Goal: Task Accomplishment & Management: Complete application form

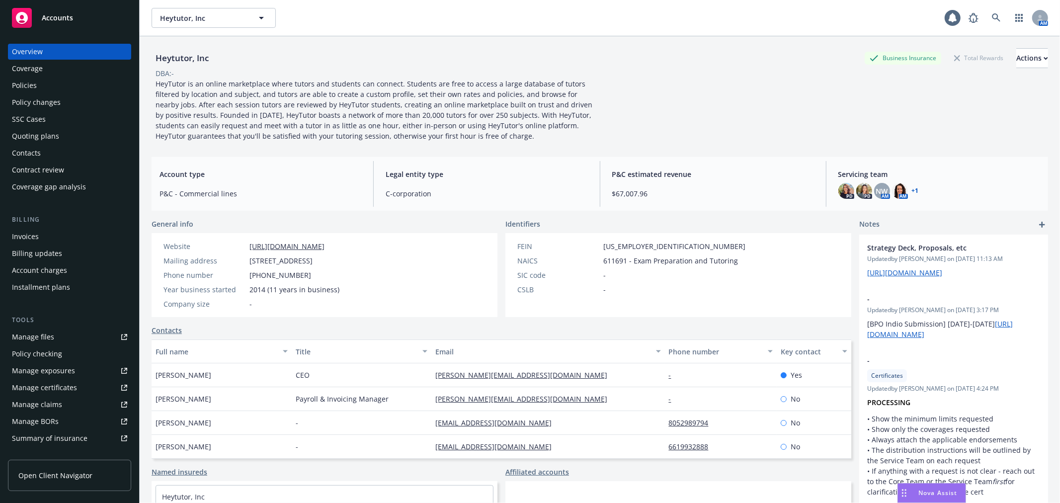
click at [81, 87] on div "Policies" at bounding box center [69, 86] width 115 height 16
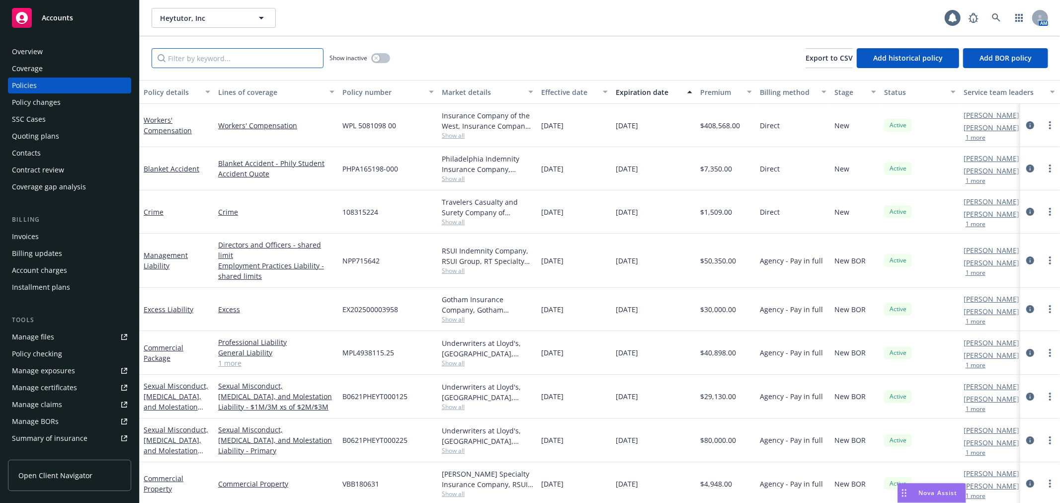
click at [190, 61] on input "Filter by keyword..." at bounding box center [238, 58] width 172 height 20
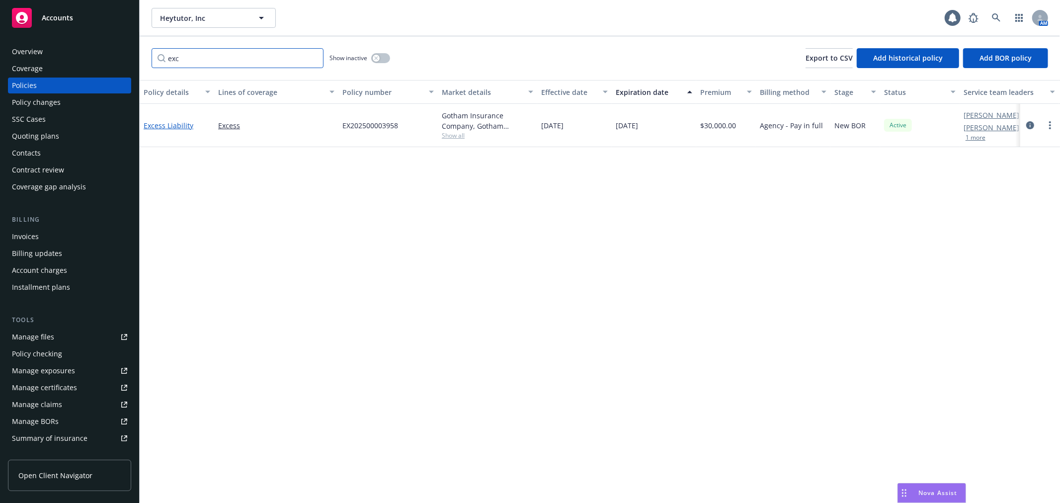
type input "exc"
click at [160, 126] on link "Excess Liability" at bounding box center [169, 125] width 50 height 9
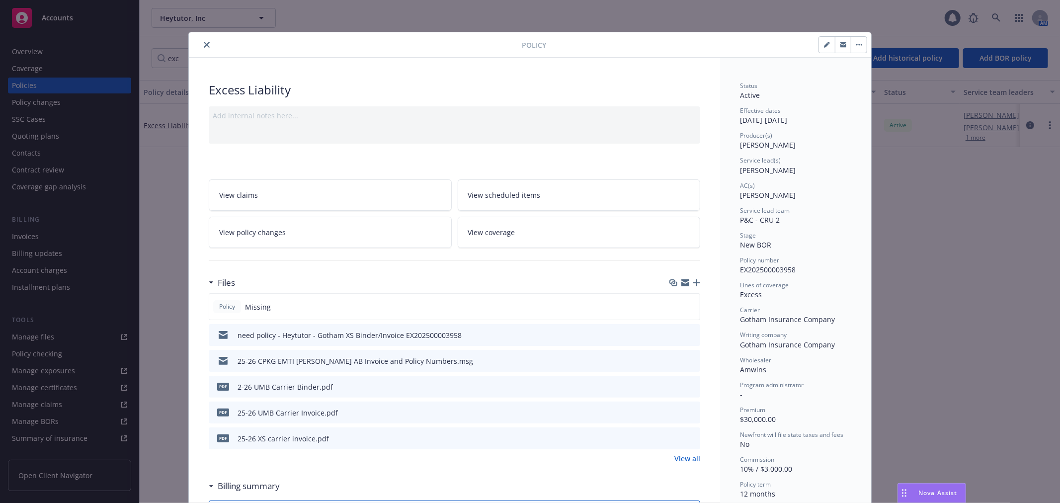
click at [681, 285] on icon "button" at bounding box center [685, 284] width 8 height 4
click at [201, 47] on button "close" at bounding box center [207, 45] width 12 height 12
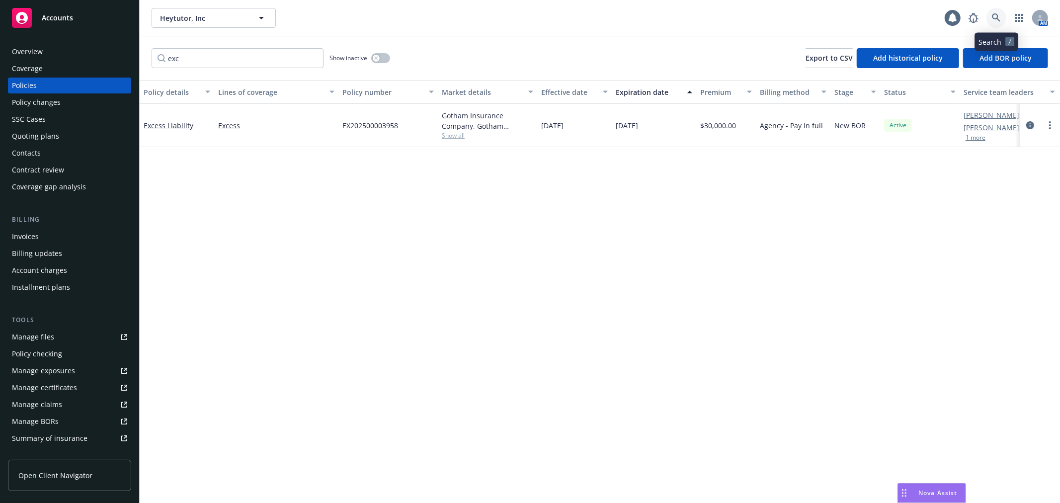
click at [999, 19] on icon at bounding box center [996, 17] width 8 height 8
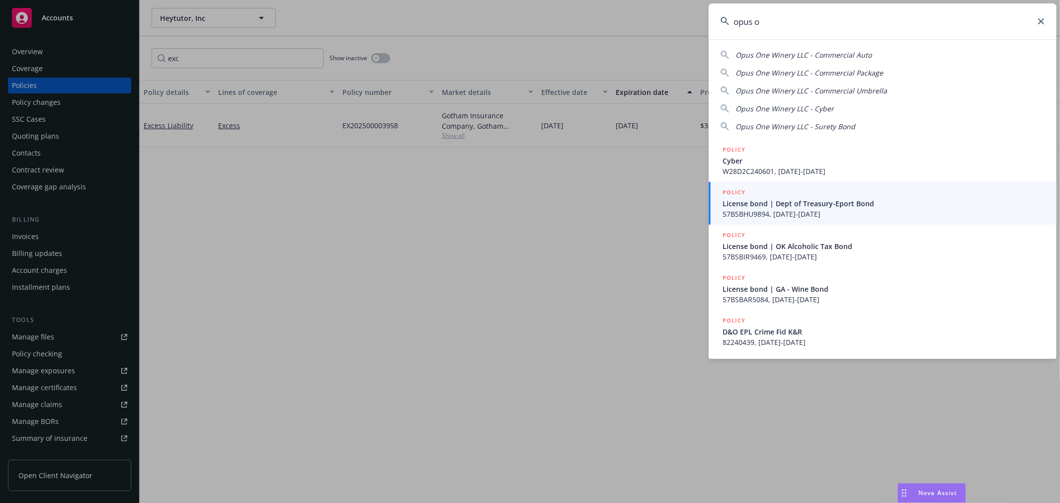
click at [833, 53] on span "Opus One Winery LLC - Commercial Auto" at bounding box center [803, 54] width 136 height 9
type input "Opus One Winery LLC - Commercial Auto"
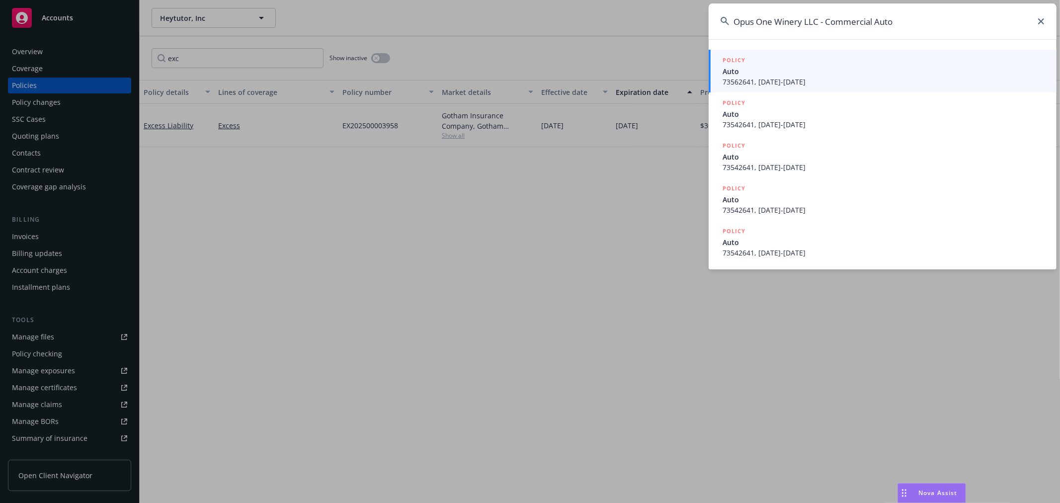
click at [760, 72] on span "Auto" at bounding box center [883, 71] width 322 height 10
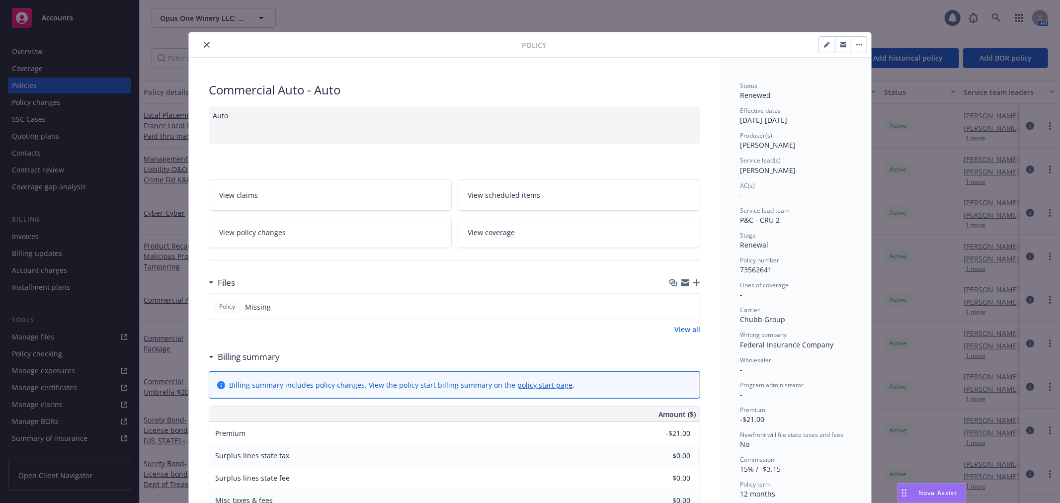
click at [204, 45] on icon "close" at bounding box center [207, 45] width 6 height 6
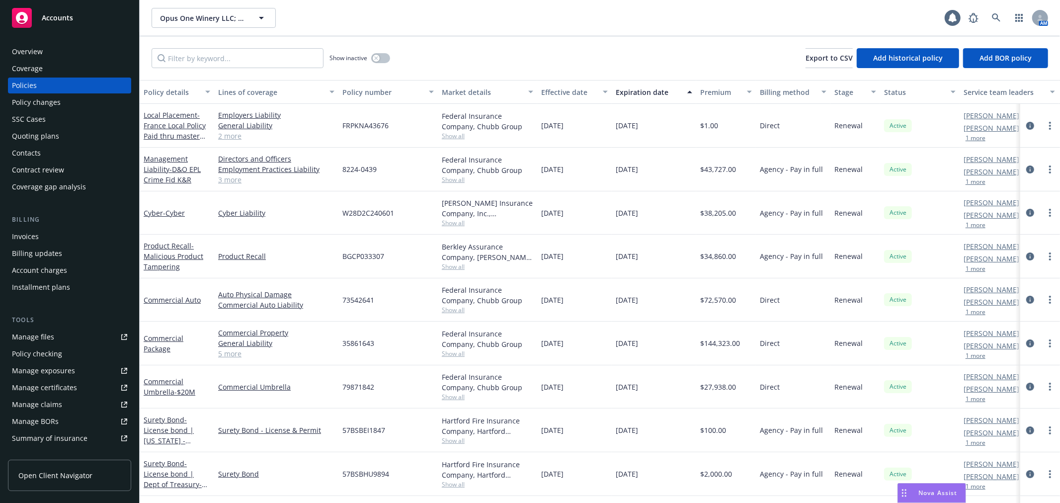
click at [49, 339] on div "Manage files" at bounding box center [33, 337] width 42 height 16
click at [997, 15] on icon at bounding box center [996, 17] width 8 height 8
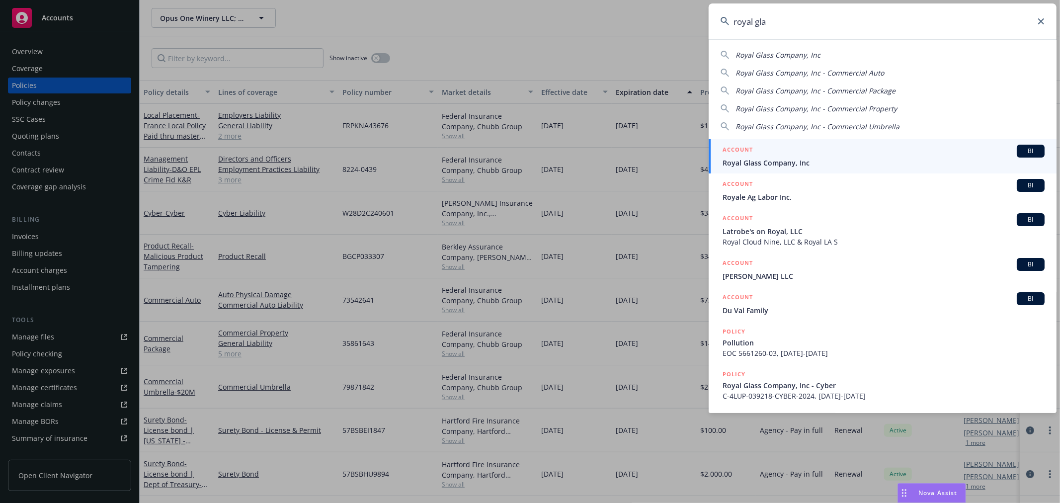
type input "royal gla"
click at [833, 159] on span "Royal Glass Company, Inc" at bounding box center [883, 163] width 322 height 10
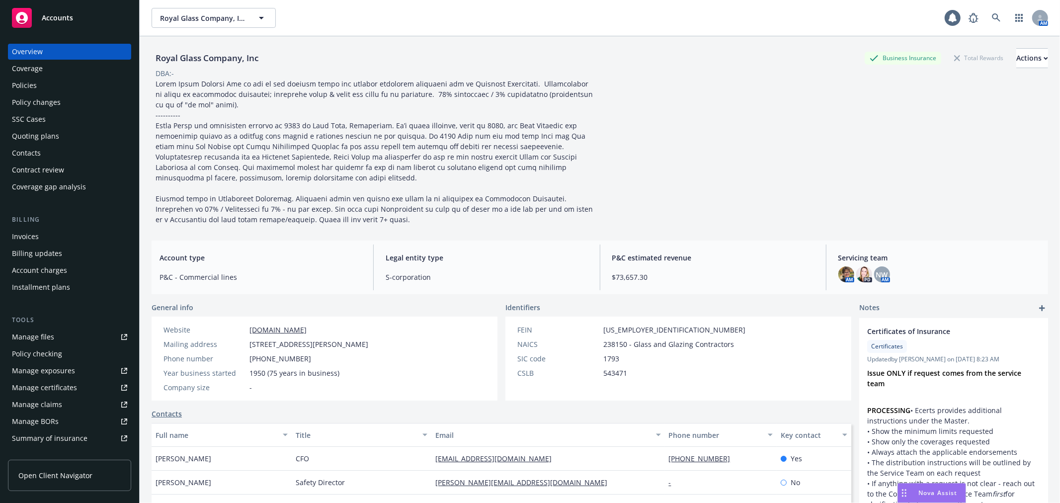
click at [110, 110] on div "Policy changes" at bounding box center [69, 102] width 115 height 16
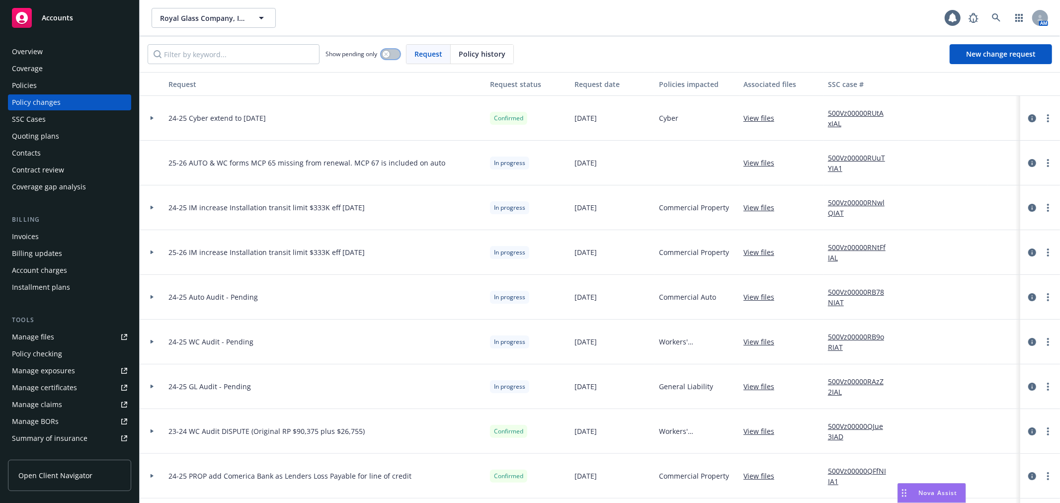
click at [386, 55] on icon "button" at bounding box center [385, 53] width 3 height 3
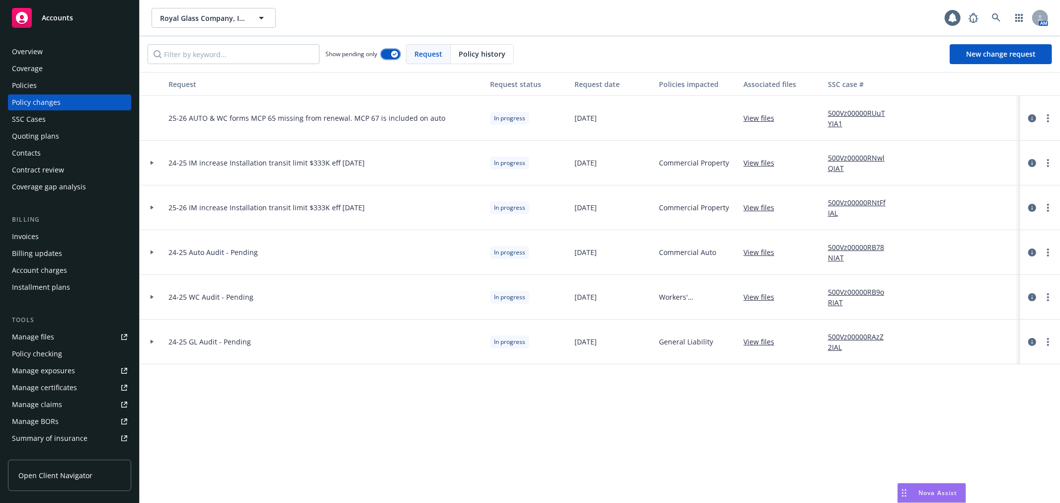
click at [386, 55] on button "button" at bounding box center [390, 54] width 19 height 10
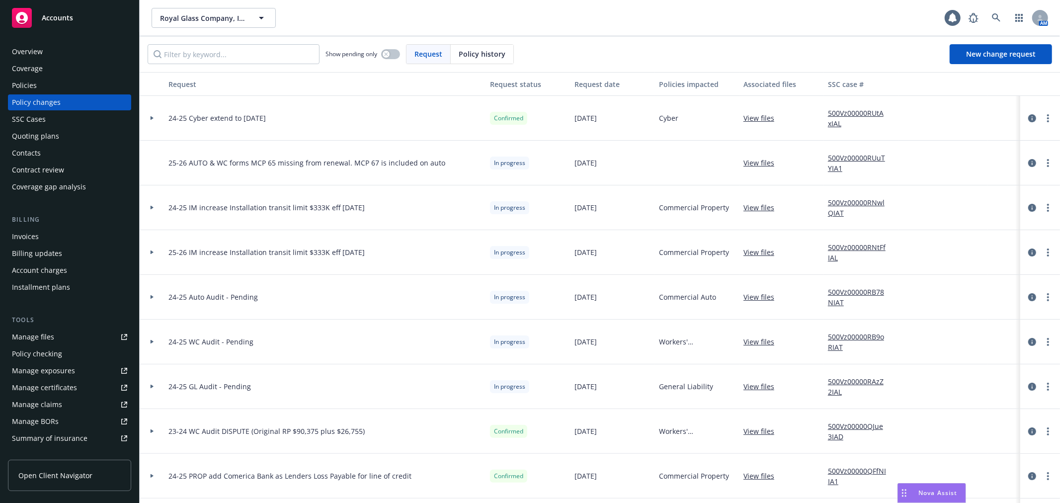
click at [85, 16] on div "Accounts" at bounding box center [69, 18] width 115 height 20
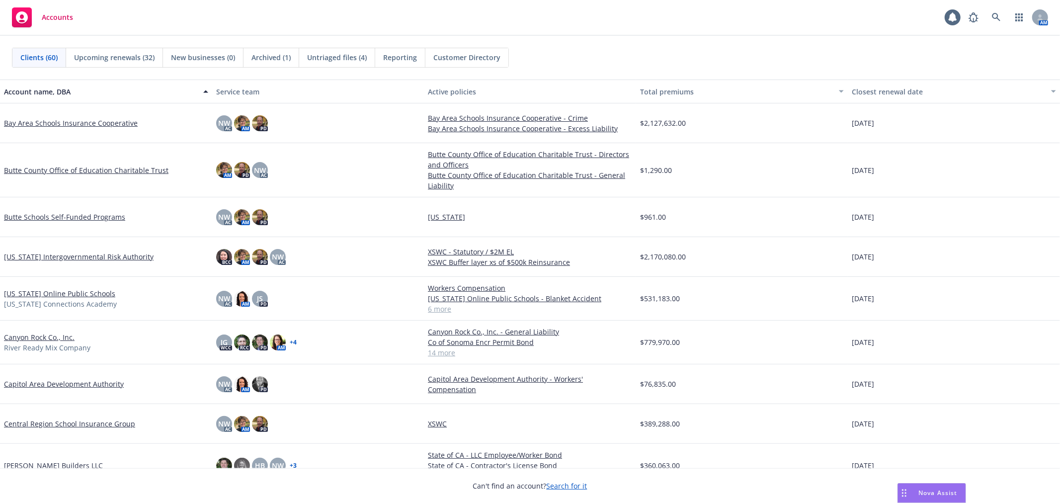
click at [88, 261] on link "California Intergovernmental Risk Authority" at bounding box center [79, 256] width 150 height 10
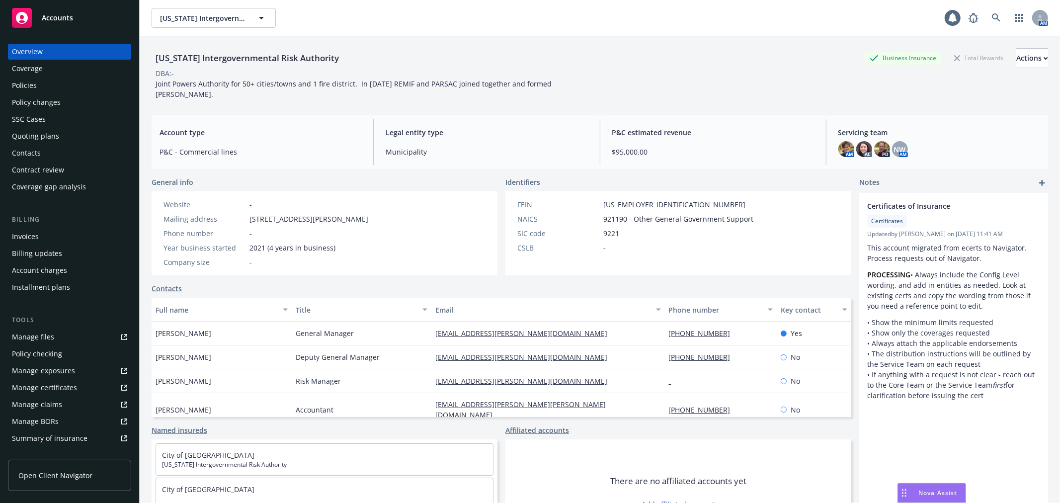
click at [80, 102] on div "Policy changes" at bounding box center [69, 102] width 115 height 16
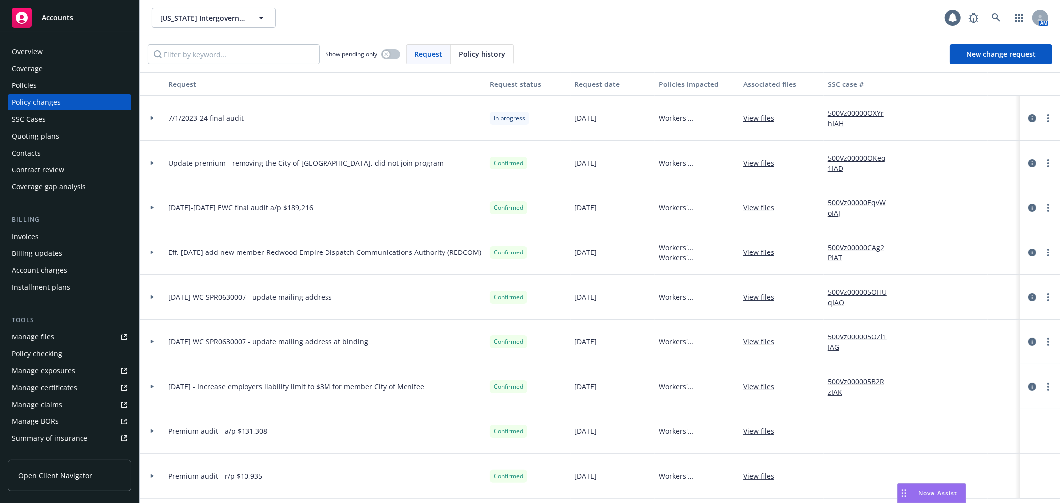
click at [69, 88] on div "Policies" at bounding box center [69, 86] width 115 height 16
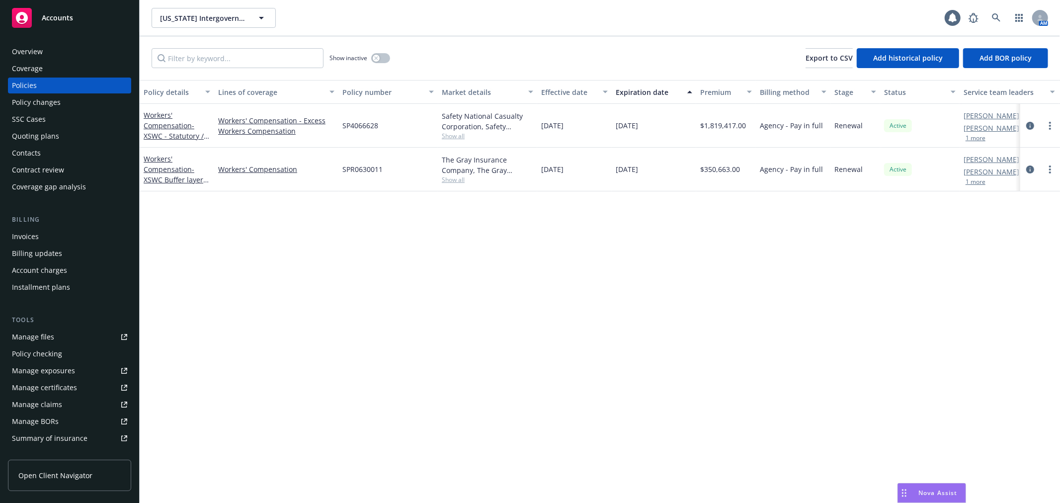
click at [69, 106] on div "Policy changes" at bounding box center [69, 102] width 115 height 16
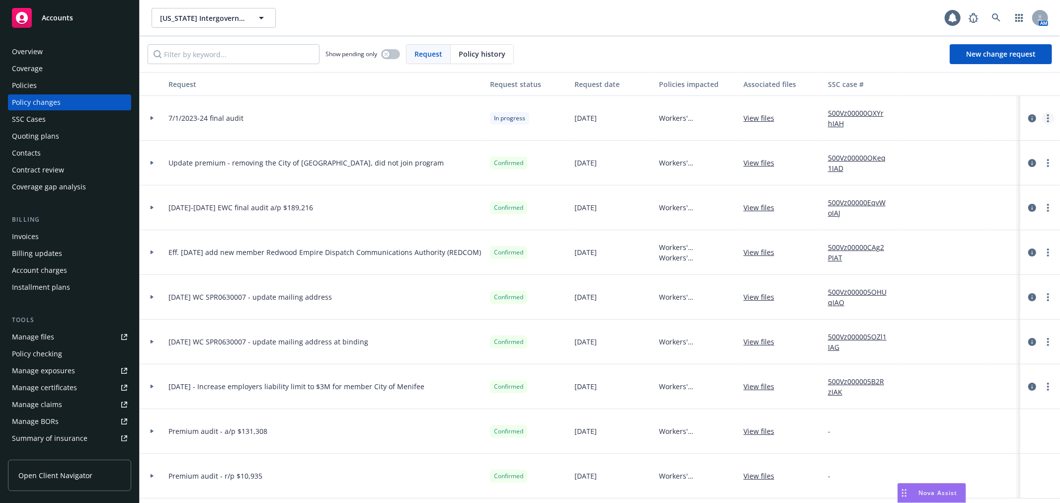
click at [1042, 116] on link "more" at bounding box center [1048, 118] width 12 height 12
click at [1009, 156] on link "Edit request summary" at bounding box center [960, 159] width 170 height 20
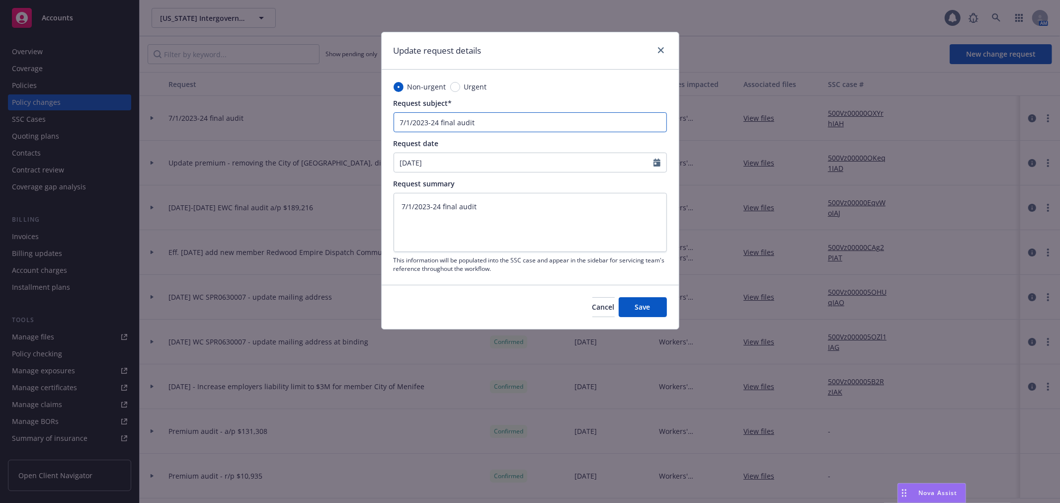
click at [440, 123] on input "7/1/2023-24 final audit" at bounding box center [530, 122] width 273 height 20
type input "7/1/2023-24 Wfinal audit"
type textarea "x"
type input "7/1/2023-24 final audit"
type textarea "x"
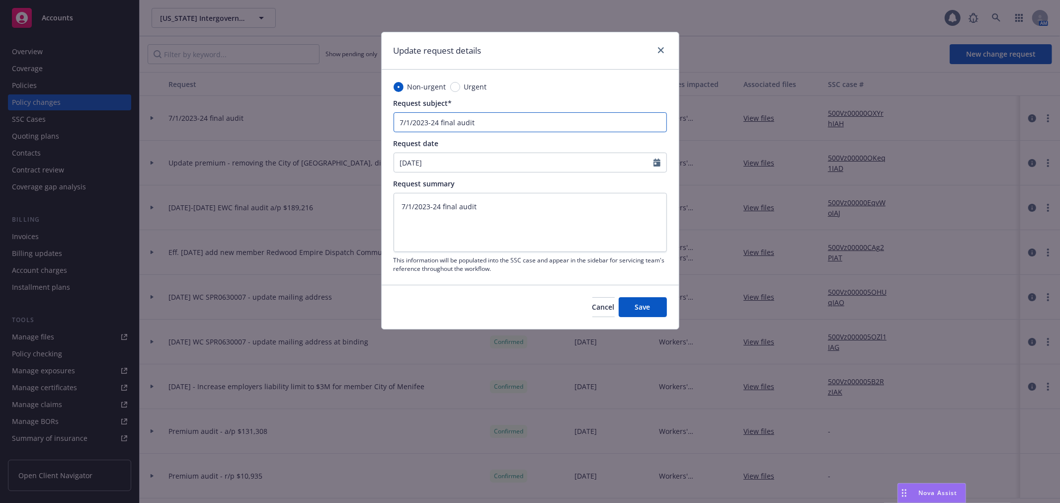
type input "7/1/2023-24 Efinal audit"
type textarea "x"
type input "7/1/2023-24 EWfinal audit"
type textarea "x"
type input "7/1/2023-24 EWCfinal audit"
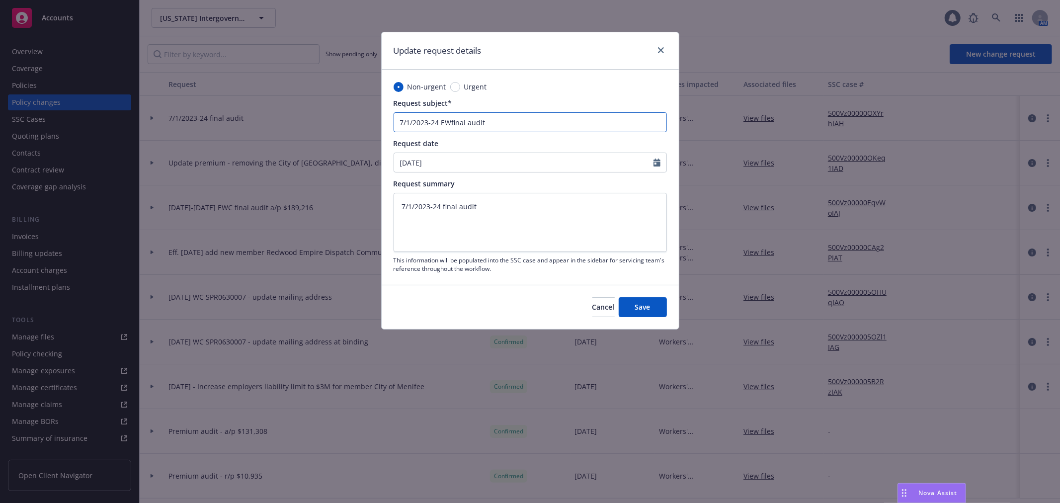
type textarea "x"
type input "7/1/2023-24 EWC final audit"
type textarea "x"
type input "7/1/2023-24 EWC final audit"
click at [441, 209] on textarea "7/1/2023-24 final audit" at bounding box center [530, 222] width 273 height 59
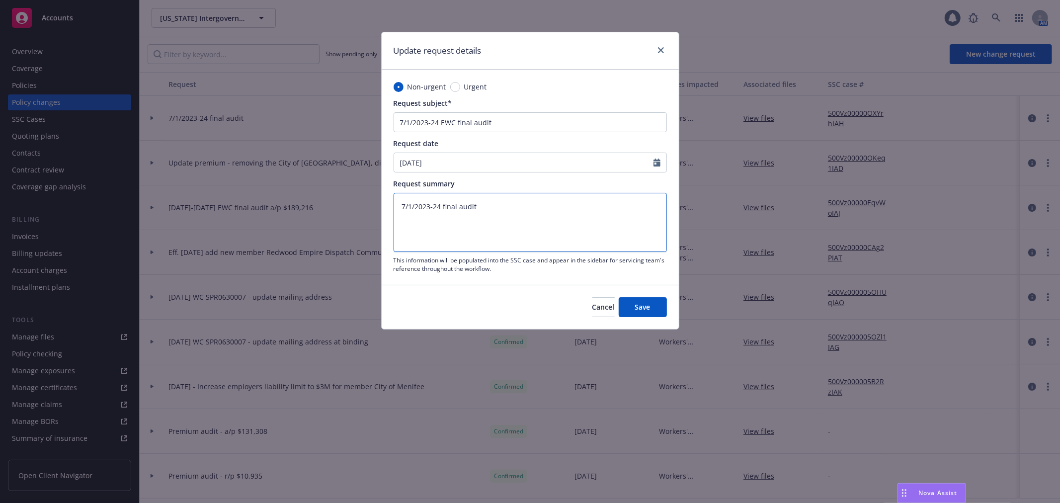
type textarea "7/1/2023-24 final audit"
type textarea "x"
type textarea "7/1/2023-24 W final audit"
type textarea "x"
type textarea "7/1/2023-24 final audit"
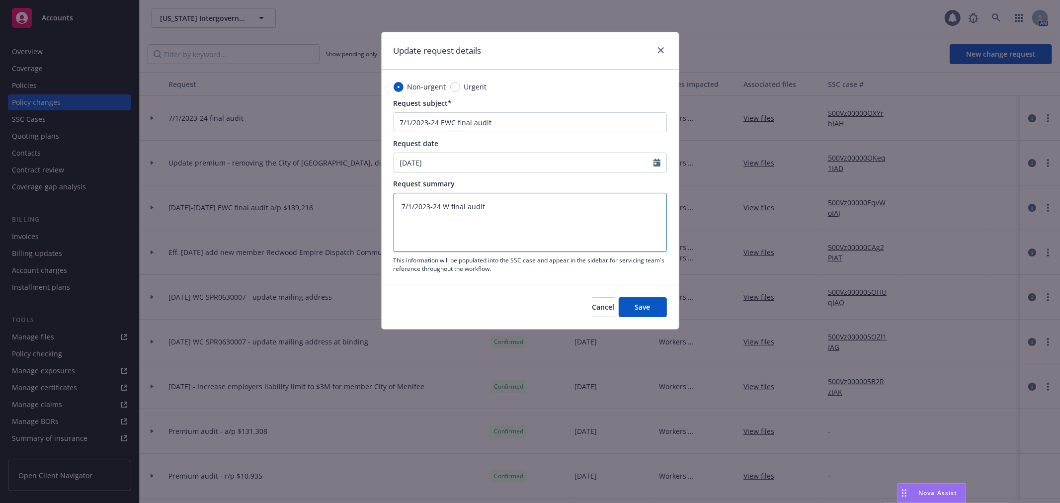
type textarea "x"
type textarea "7/1/2023-24 E final audit"
type textarea "x"
type textarea "7/1/2023-24 EW final audit"
type textarea "x"
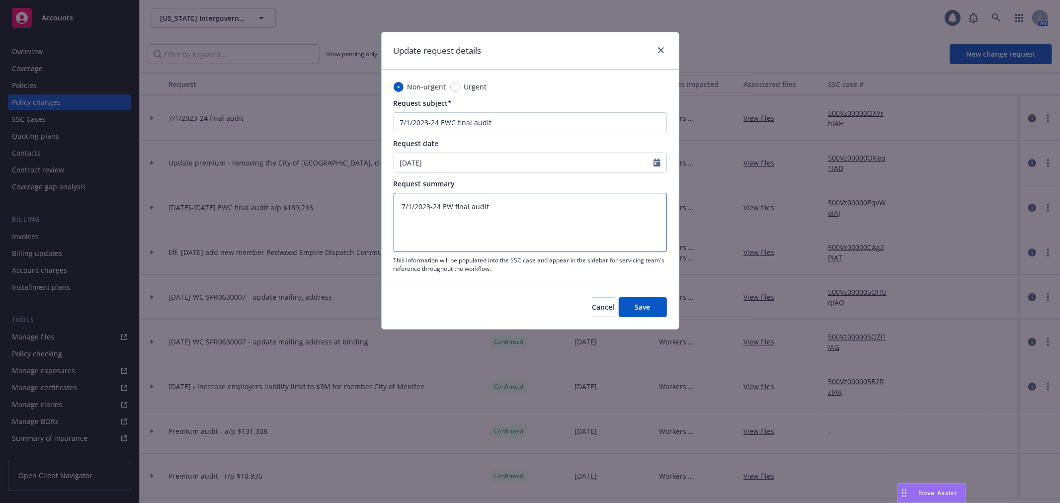
type textarea "7/1/2023-24 EWC final audit"
type textarea "x"
type textarea "7/1/2023-24 EWC final audit"
click at [662, 302] on button "Save" at bounding box center [643, 307] width 48 height 20
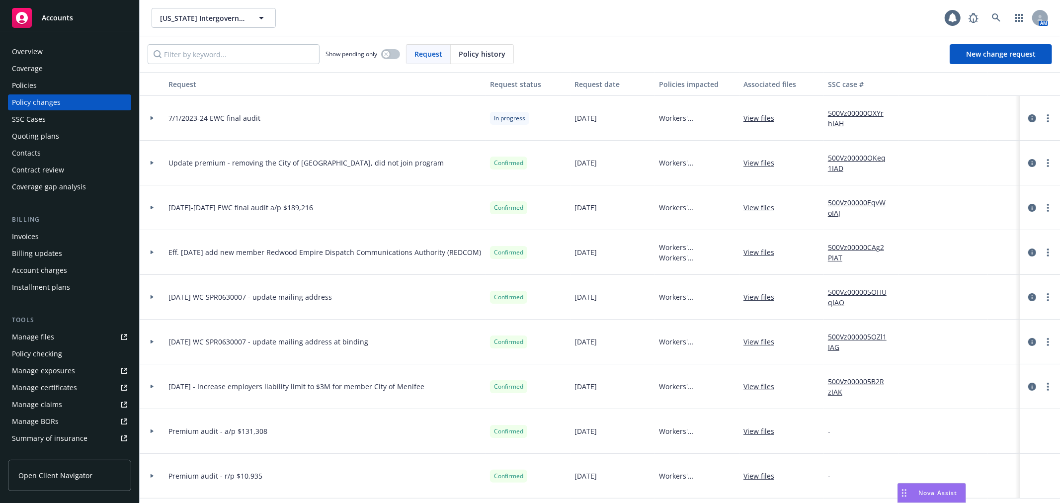
click at [153, 121] on div at bounding box center [152, 118] width 25 height 45
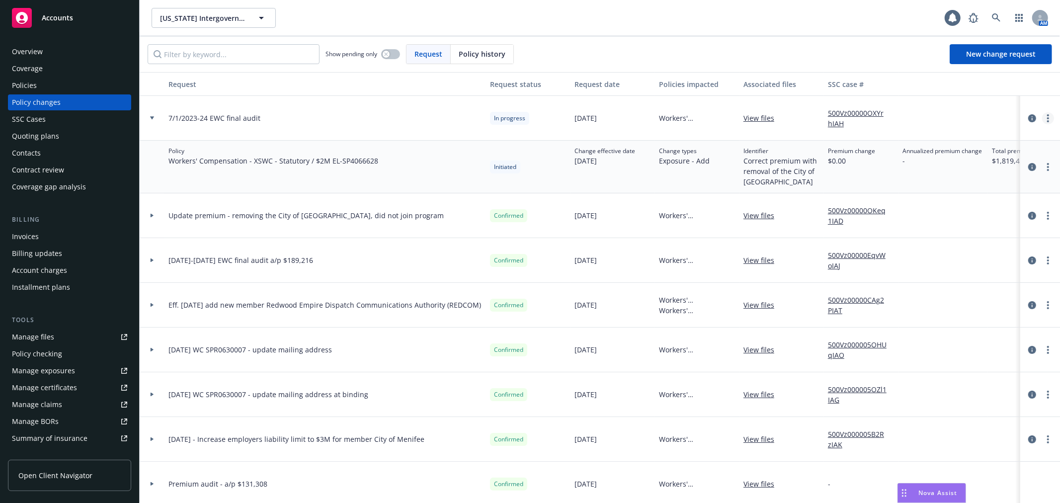
click at [1042, 120] on link "more" at bounding box center [1048, 118] width 12 height 12
click at [993, 159] on link "Edit request summary" at bounding box center [960, 159] width 170 height 20
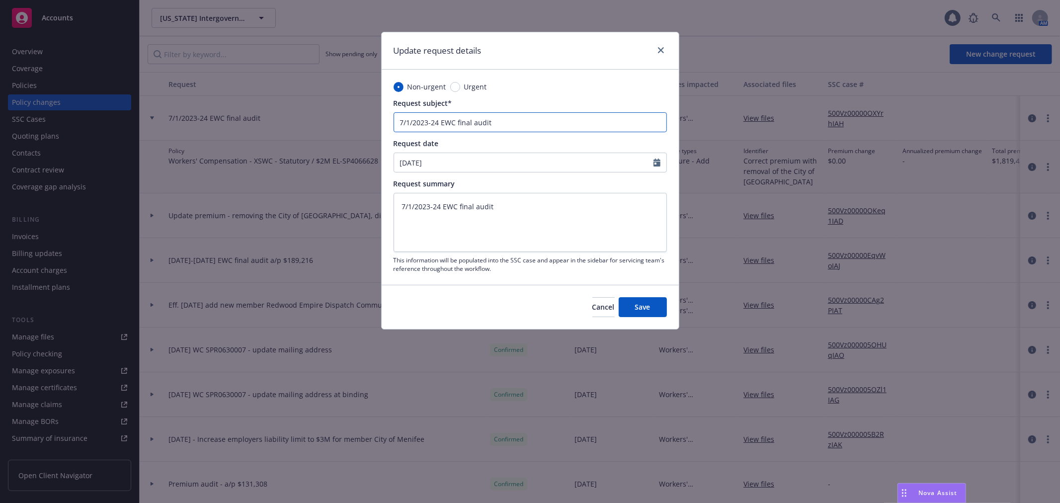
click at [588, 122] on input "7/1/2023-24 EWC final audit" at bounding box center [530, 122] width 273 height 20
type textarea "x"
type input "7/1/2023-24 EWC final audit"
type textarea "x"
type input "7/1/2023-24 EWC final audit -"
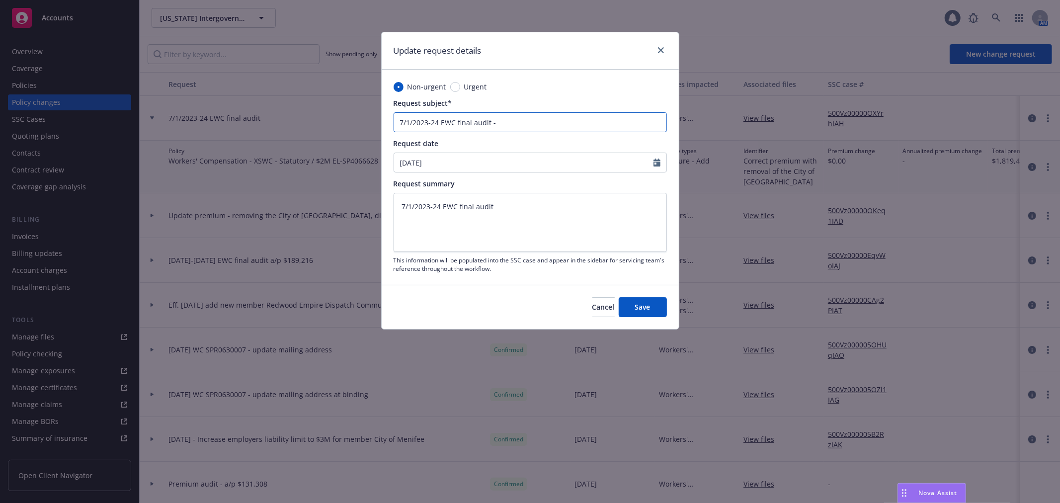
type textarea "x"
type input "7/1/2023-24 EWC final audit -"
type textarea "x"
type input "7/1/2023-24 EWC final audit - R"
type textarea "x"
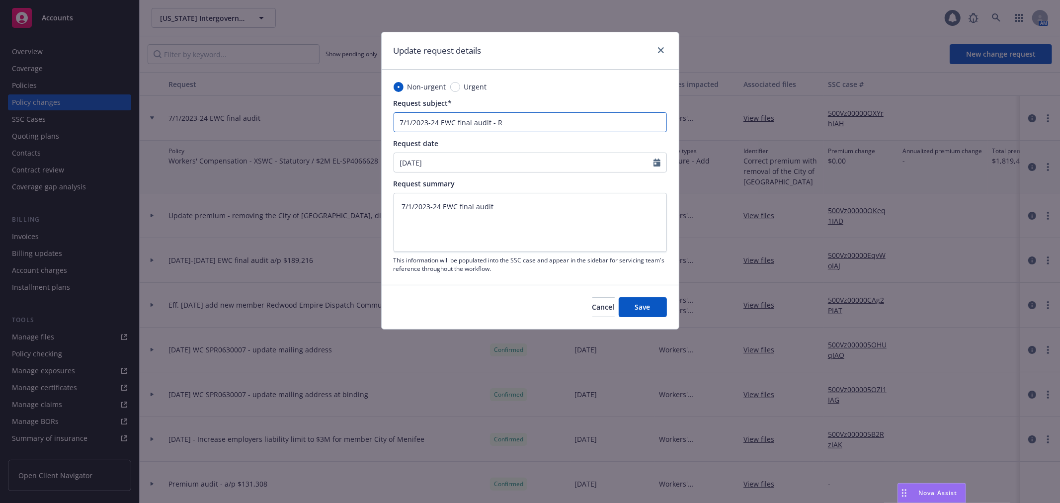
type input "7/1/2023-24 EWC final audit - Re"
type textarea "x"
type input "7/1/2023-24 EWC final audit - Rev"
type textarea "x"
type input "7/1/2023-24 EWC final audit - Revi"
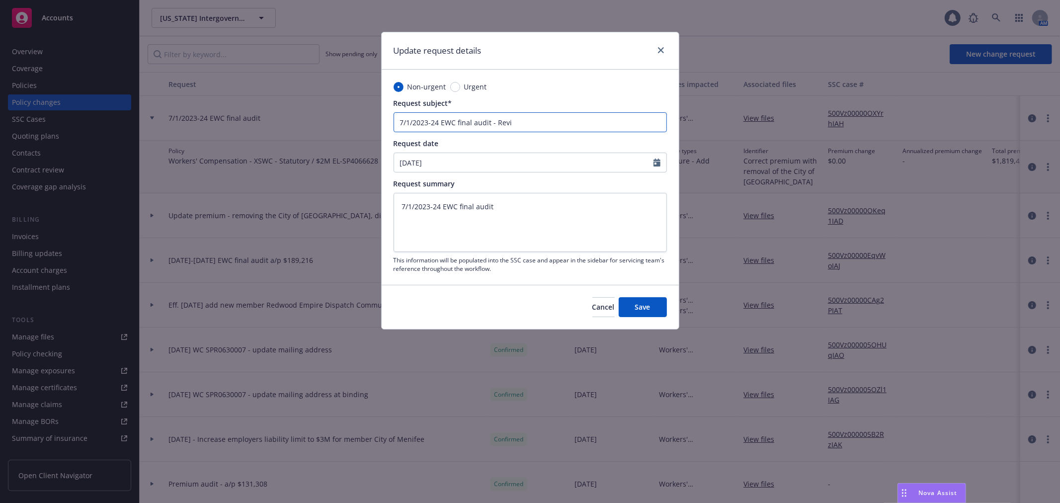
type textarea "x"
type input "7/1/2023-24 EWC final audit - Revis"
type textarea "x"
type input "7/1/2023-24 EWC final audit - Revise"
type textarea "x"
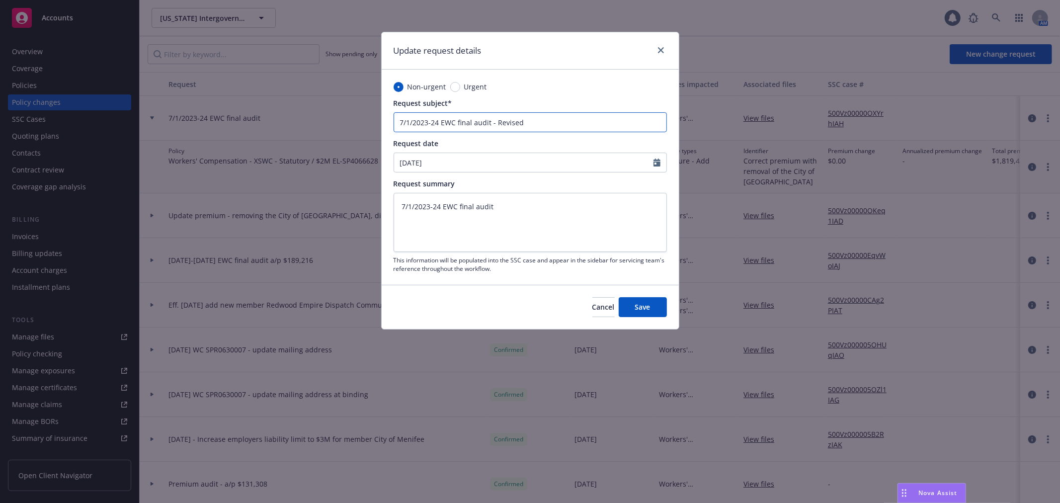
type input "7/1/2023-24 EWC final audit - Revised"
drag, startPoint x: 533, startPoint y: 207, endPoint x: 312, endPoint y: 204, distance: 221.1
click at [508, 201] on textarea "7/1/2023-24 EWC final audit" at bounding box center [530, 222] width 273 height 59
drag, startPoint x: 312, startPoint y: 204, endPoint x: 300, endPoint y: 204, distance: 11.9
click at [300, 204] on div "Update request details Non-urgent Urgent Request subject* 7/1/2023-24 EWC final…" at bounding box center [530, 251] width 1060 height 503
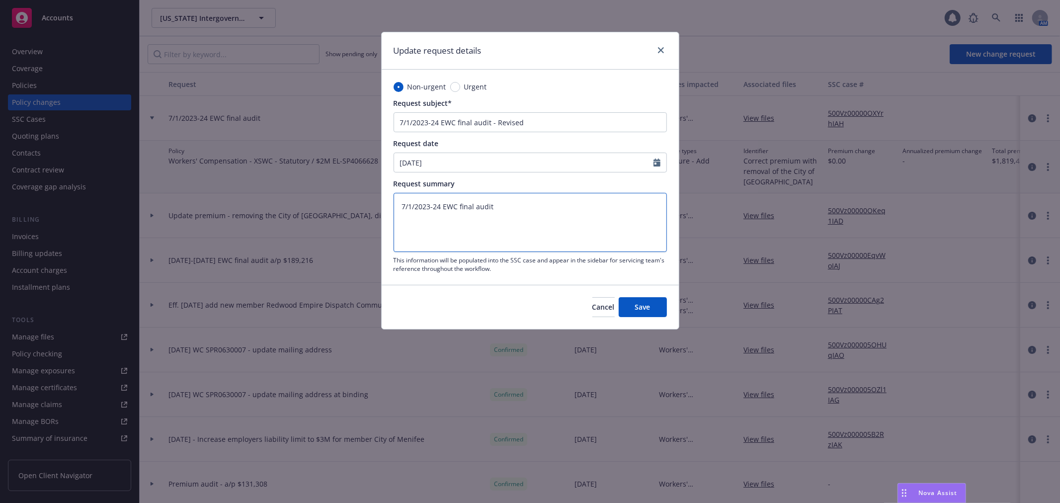
click at [524, 207] on textarea "7/1/2023-24 EWC final audit" at bounding box center [530, 222] width 273 height 59
paste textarea "The audit has been revised for the above captioned policy period. The revision …"
type textarea "x"
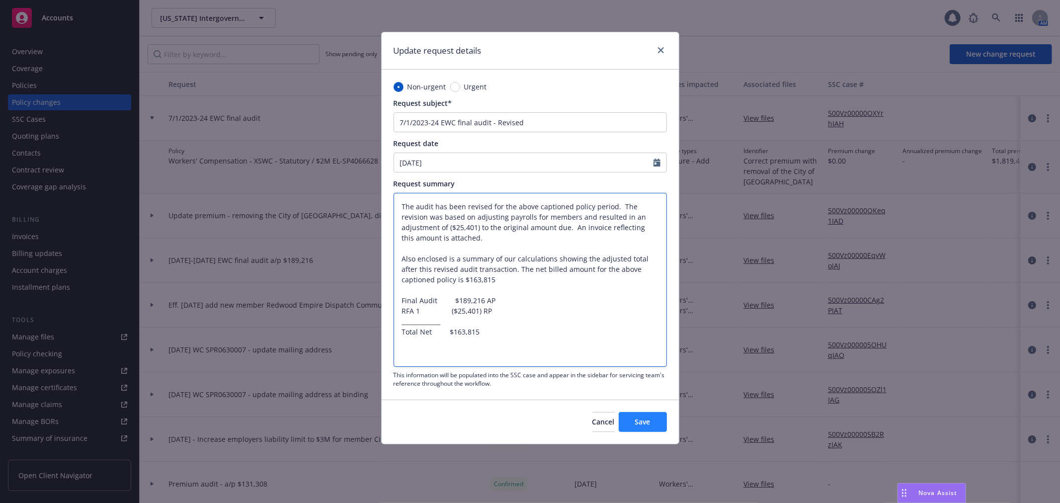
type textarea "The audit has been revised for the above captioned policy period. The revision …"
click at [658, 419] on button "Save" at bounding box center [643, 422] width 48 height 20
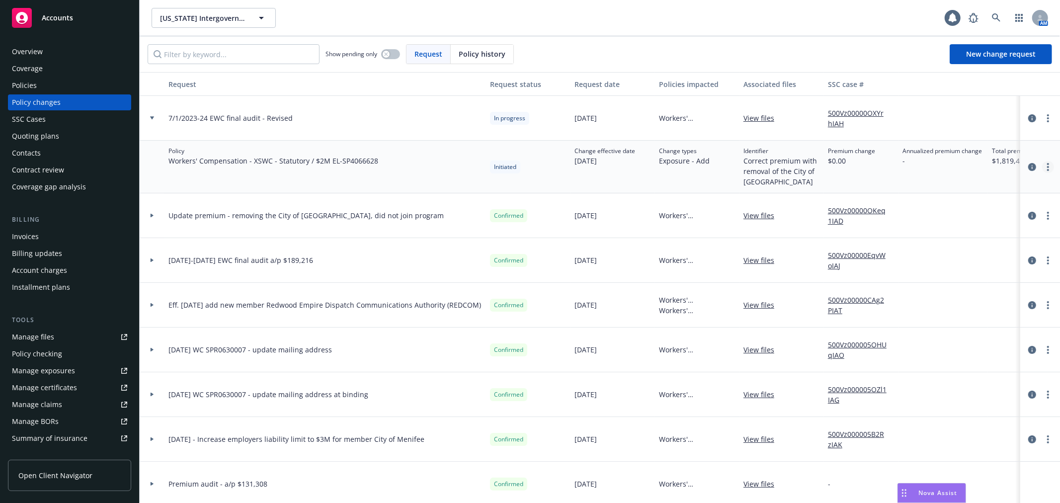
click at [1042, 167] on link "more" at bounding box center [1048, 167] width 12 height 12
click at [994, 226] on link "Edit policy change" at bounding box center [960, 227] width 170 height 20
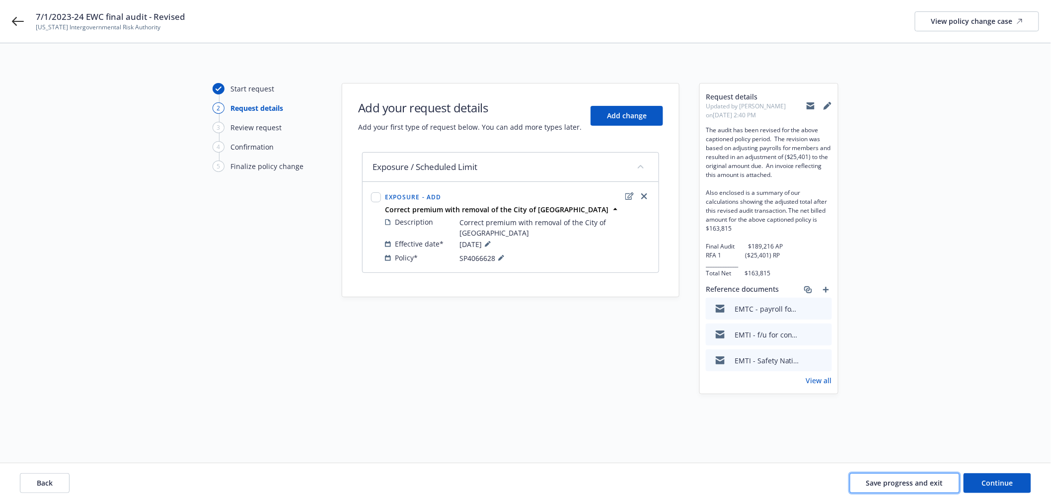
click at [922, 481] on span "Save progress and exit" at bounding box center [905, 482] width 77 height 9
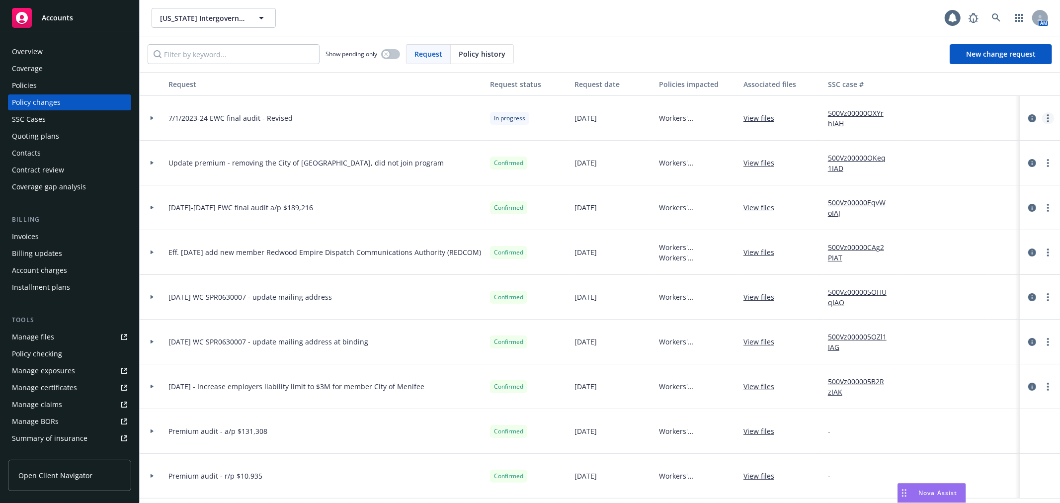
click at [1042, 120] on link "more" at bounding box center [1048, 118] width 12 height 12
click at [993, 158] on link "Edit request summary" at bounding box center [960, 159] width 170 height 20
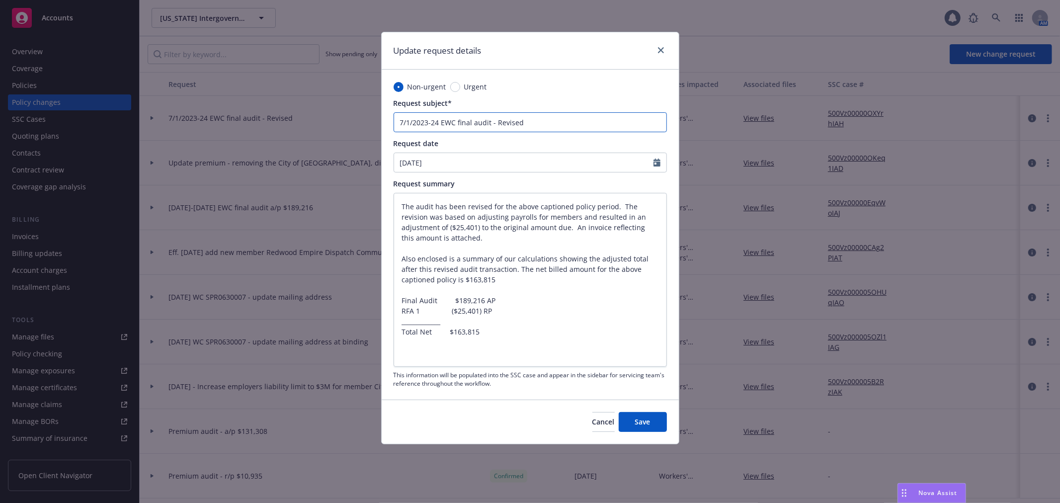
click at [588, 127] on input "7/1/2023-24 EWC final audit - Revised" at bounding box center [530, 122] width 273 height 20
type textarea "x"
type input "7/1/2023-24 EWC final audit - Revised"
type textarea "x"
type input "7/1/2023-24 EWC final audit - Revised a"
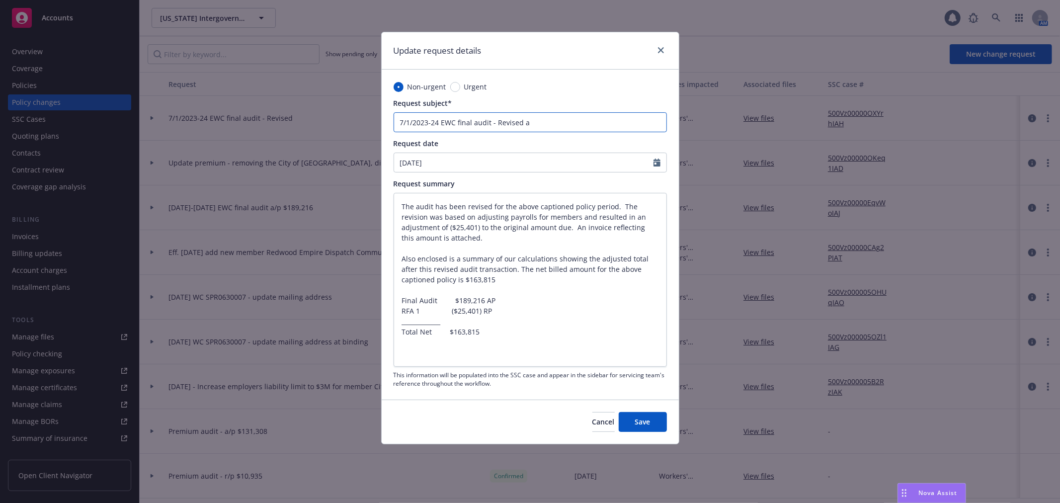
type textarea "x"
type input "7/1/2023-24 EWC final audit - Revised a/"
type textarea "x"
type input "7/1/2023-24 EWC final audit - Revised a/p"
type textarea "x"
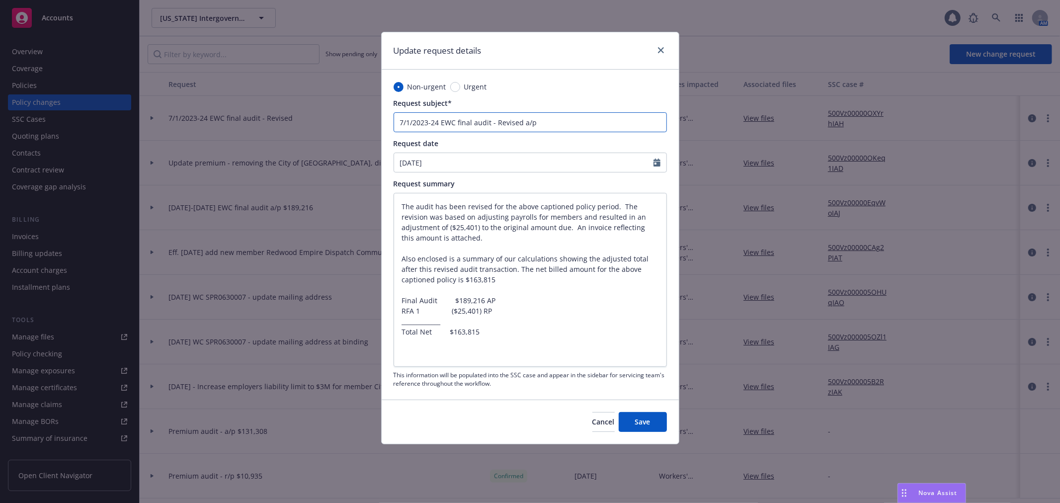
type input "7/1/2023-24 EWC final audit - Revised a/p"
paste input "$163,815"
type textarea "x"
type input "7/1/2023-24 EWC final audit - Revised a/p $163,815"
click at [647, 425] on span "Save" at bounding box center [642, 421] width 15 height 9
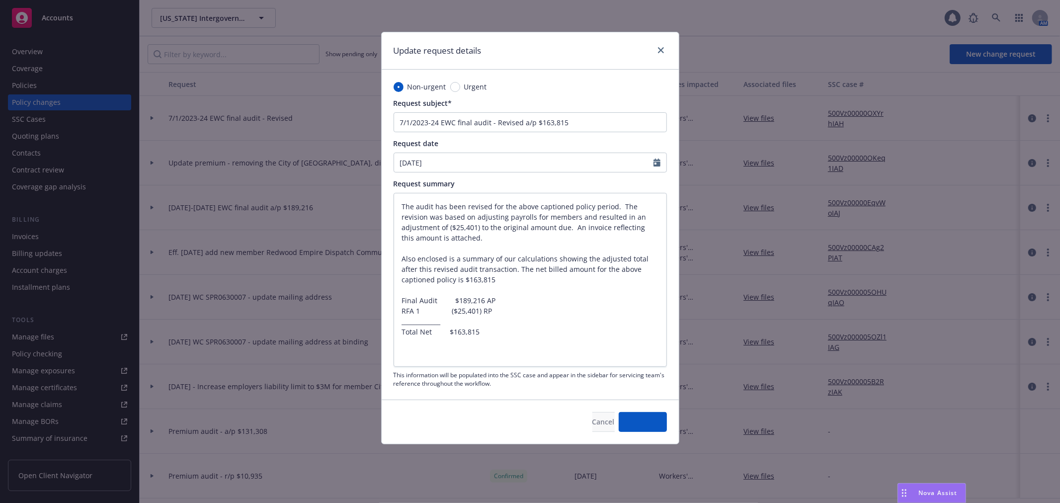
type textarea "x"
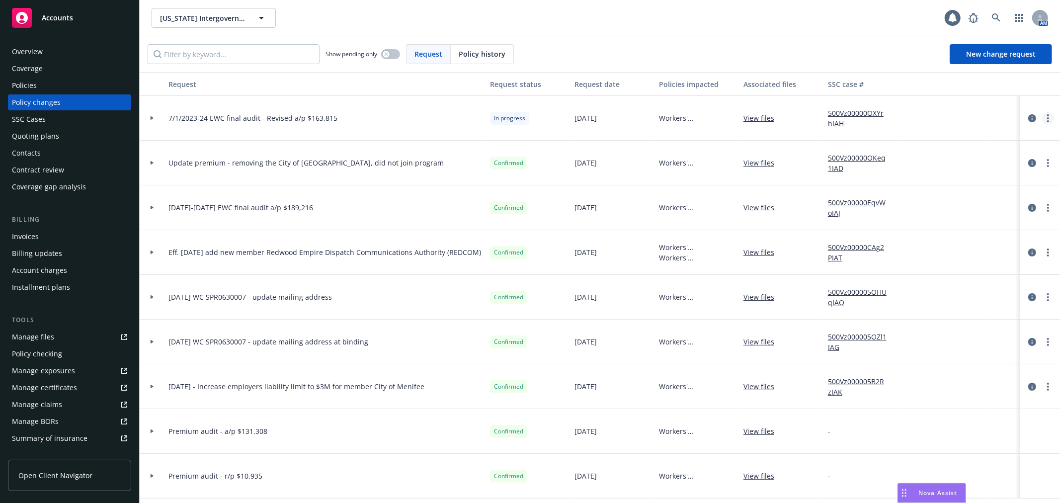
click at [1047, 121] on circle "more" at bounding box center [1048, 121] width 2 height 2
click at [982, 201] on link "Resume workflow" at bounding box center [960, 198] width 170 height 20
select select "ACCEPTED"
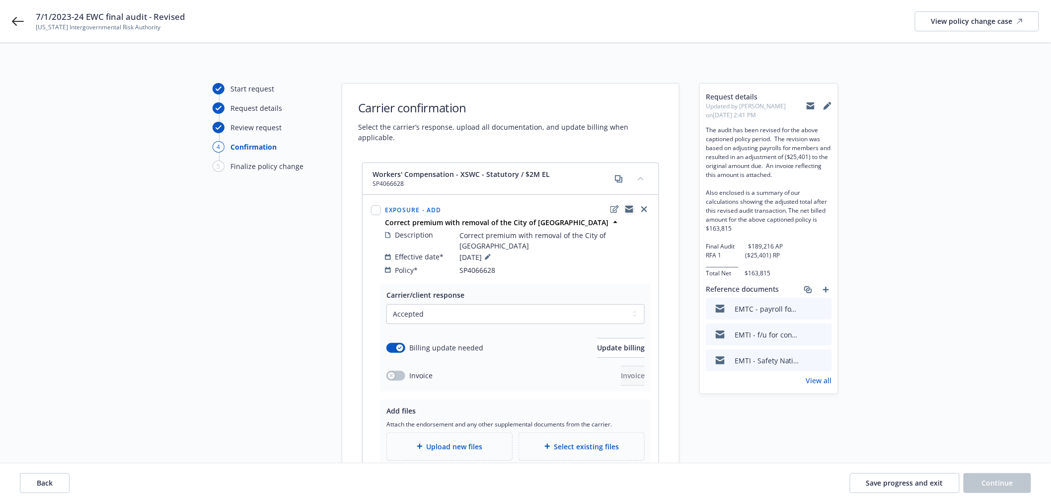
click at [628, 206] on icon "copyLogging" at bounding box center [630, 207] width 8 height 3
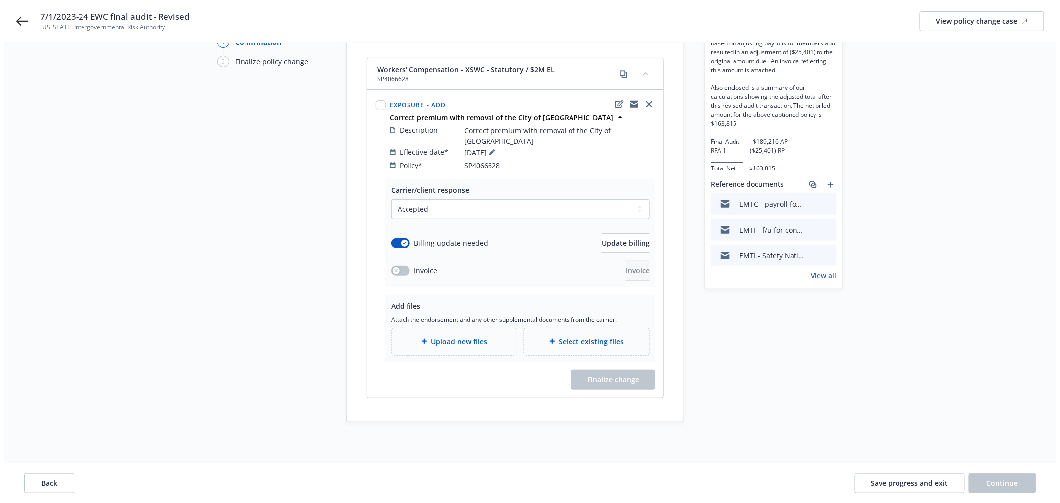
scroll to position [108, 0]
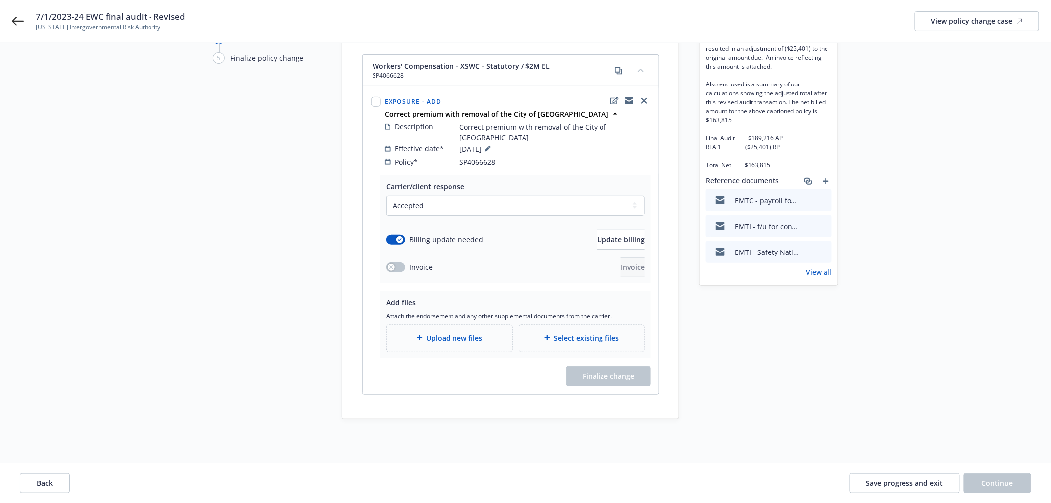
click at [447, 324] on div "Upload new files" at bounding box center [449, 337] width 125 height 27
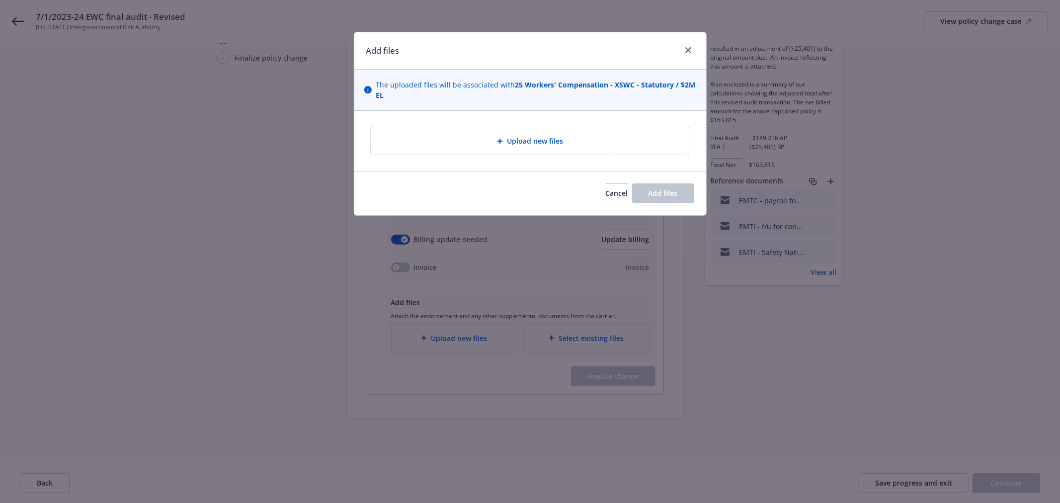
click at [530, 143] on span "Upload new files" at bounding box center [535, 141] width 56 height 10
type textarea "x"
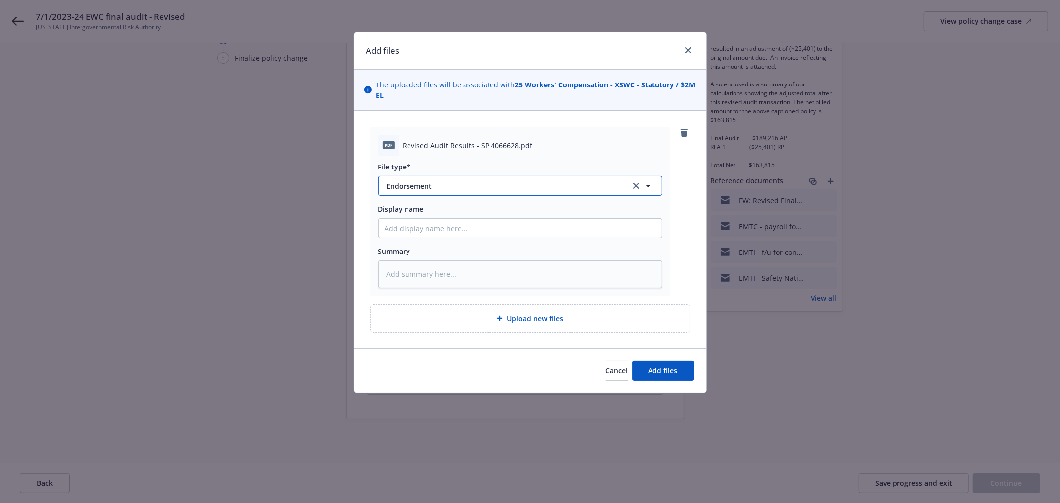
click at [481, 186] on span "Endorsement" at bounding box center [502, 186] width 230 height 10
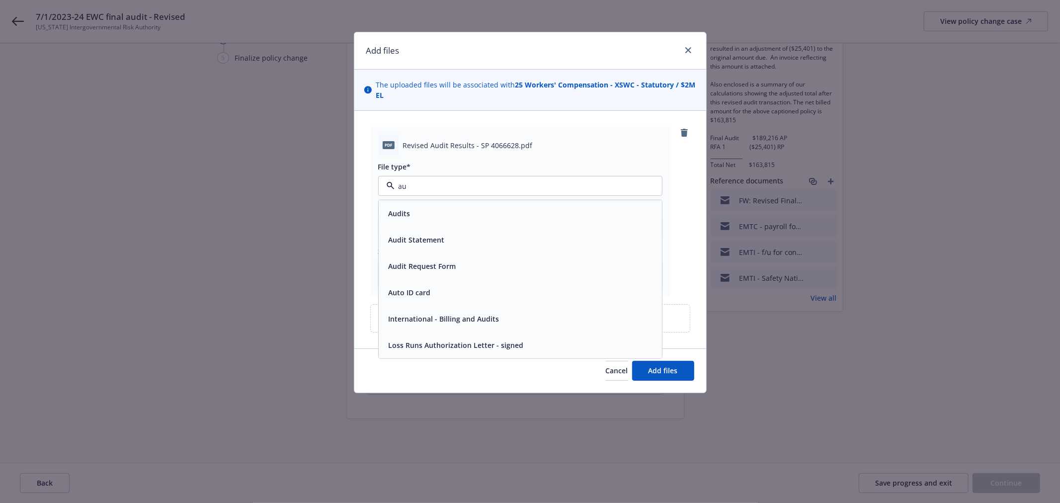
type input "aud"
click at [459, 205] on div "Audits" at bounding box center [520, 213] width 283 height 26
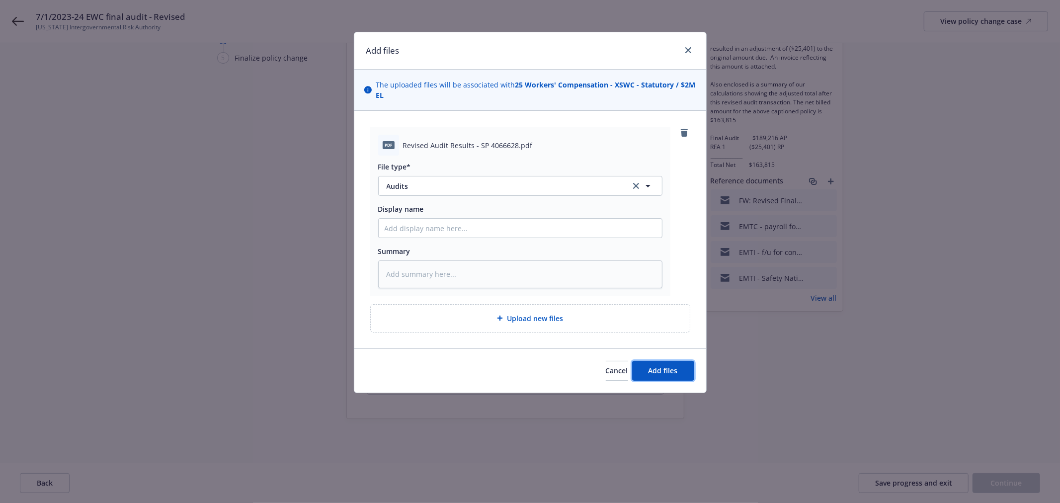
click at [667, 368] on span "Add files" at bounding box center [662, 370] width 29 height 9
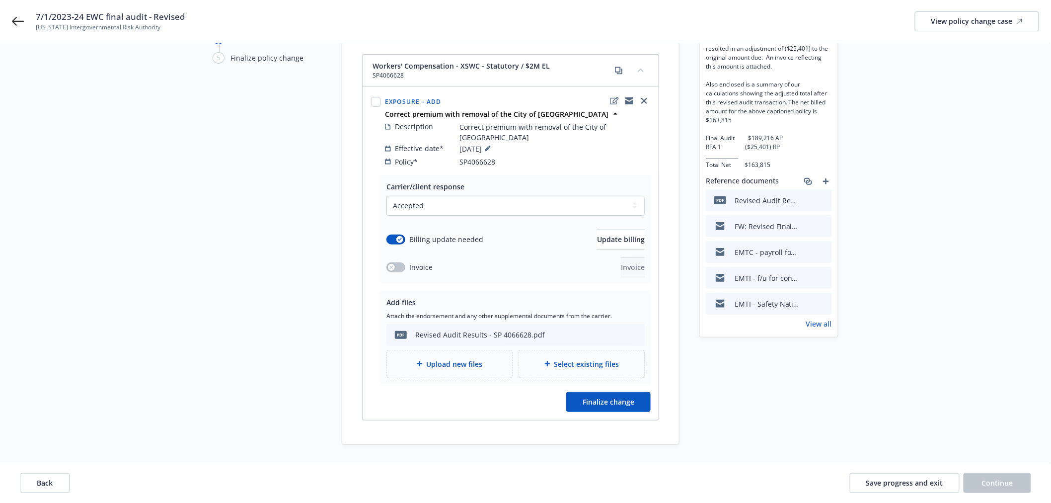
click at [466, 359] on span "Upload new files" at bounding box center [455, 364] width 56 height 10
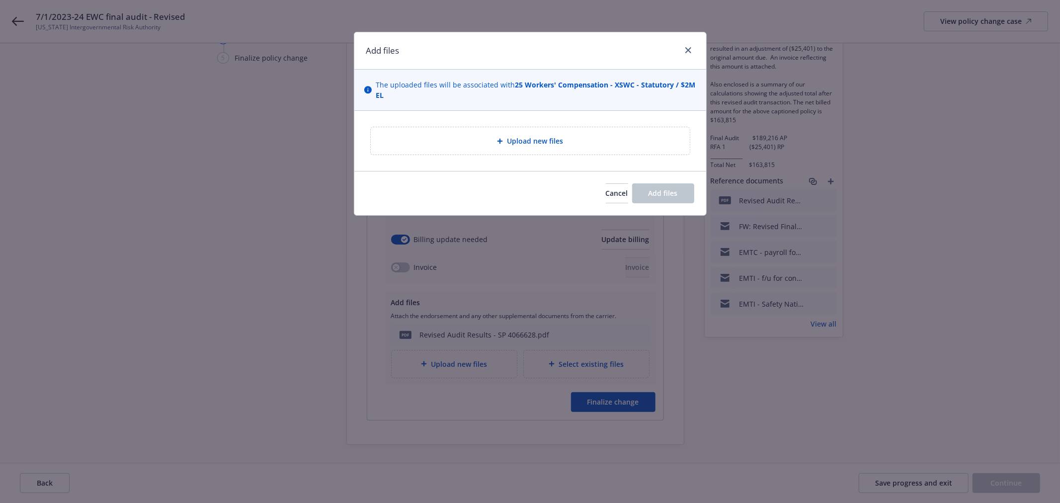
click at [519, 136] on span "Upload new files" at bounding box center [535, 141] width 56 height 10
type textarea "x"
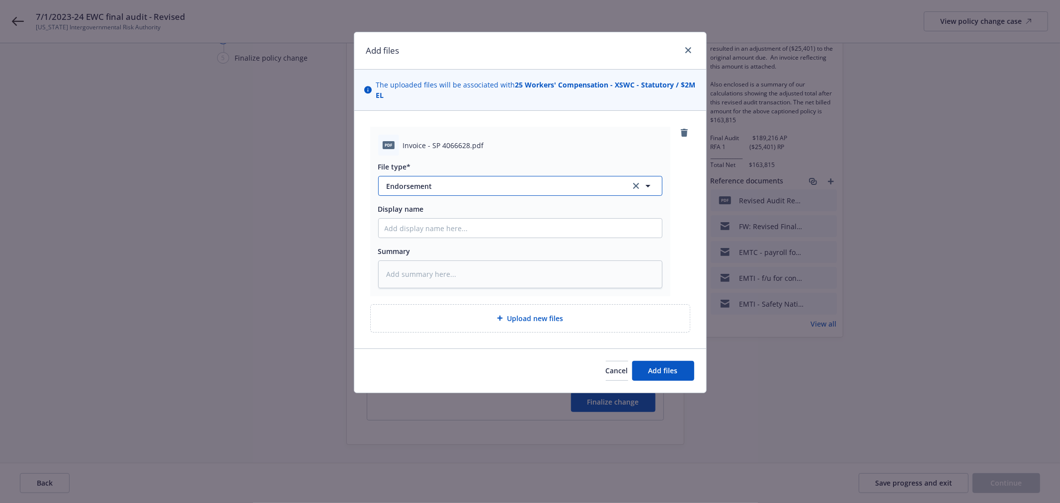
click at [505, 188] on span "Endorsement" at bounding box center [502, 186] width 230 height 10
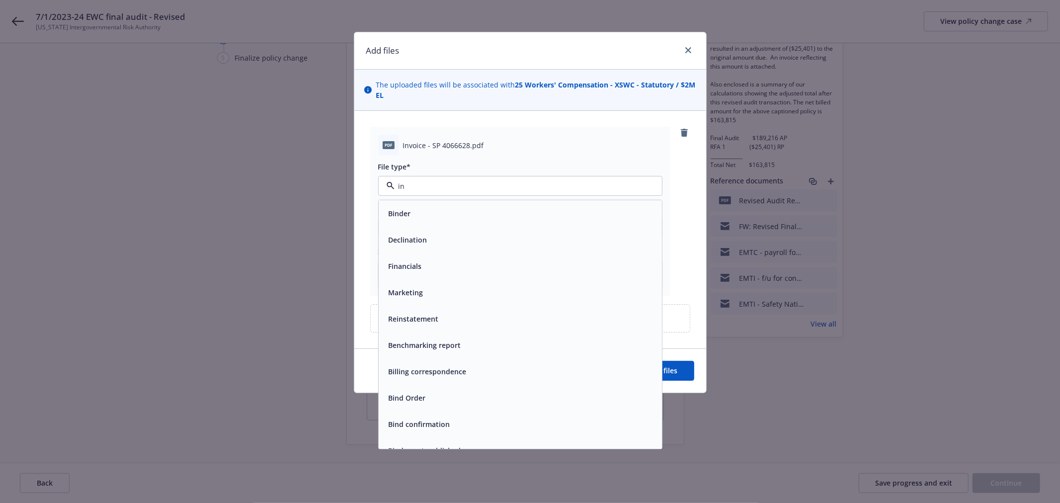
type input "inv"
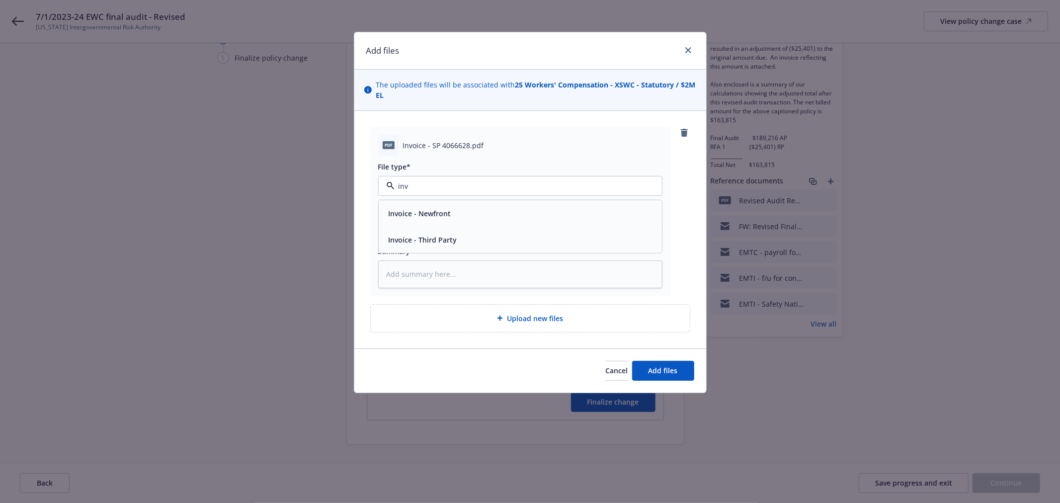
click at [484, 240] on div "Invoice - Third Party" at bounding box center [520, 240] width 271 height 14
click at [670, 370] on span "Add files" at bounding box center [662, 370] width 29 height 9
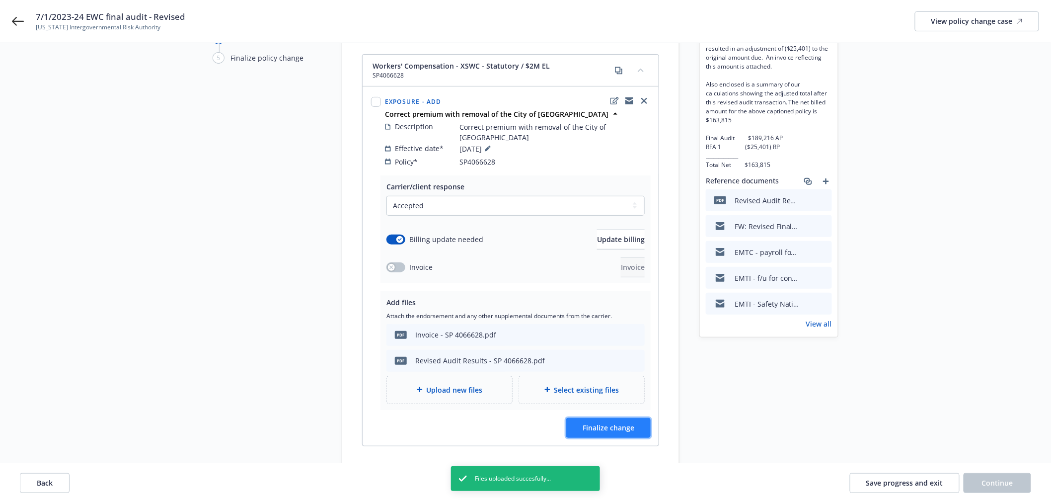
click at [613, 423] on span "Finalize change" at bounding box center [609, 427] width 52 height 9
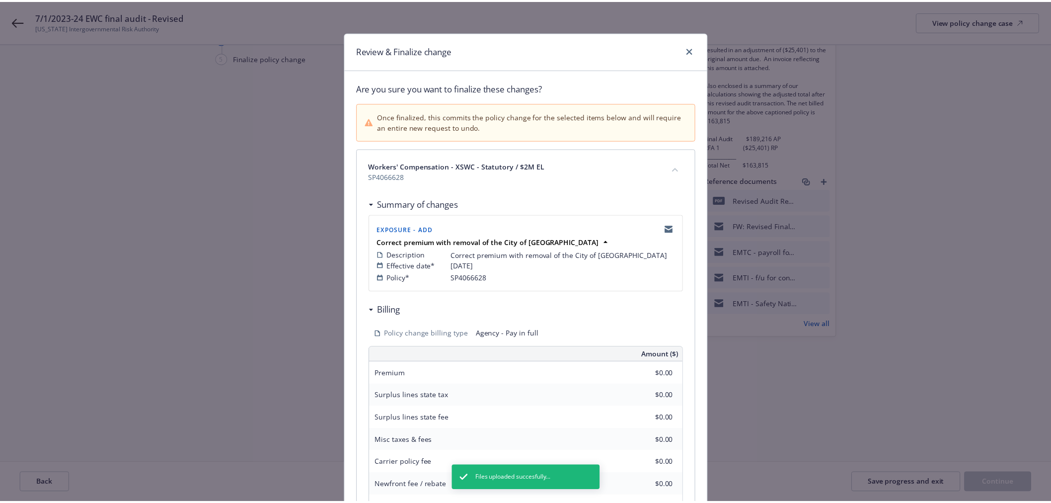
scroll to position [156, 0]
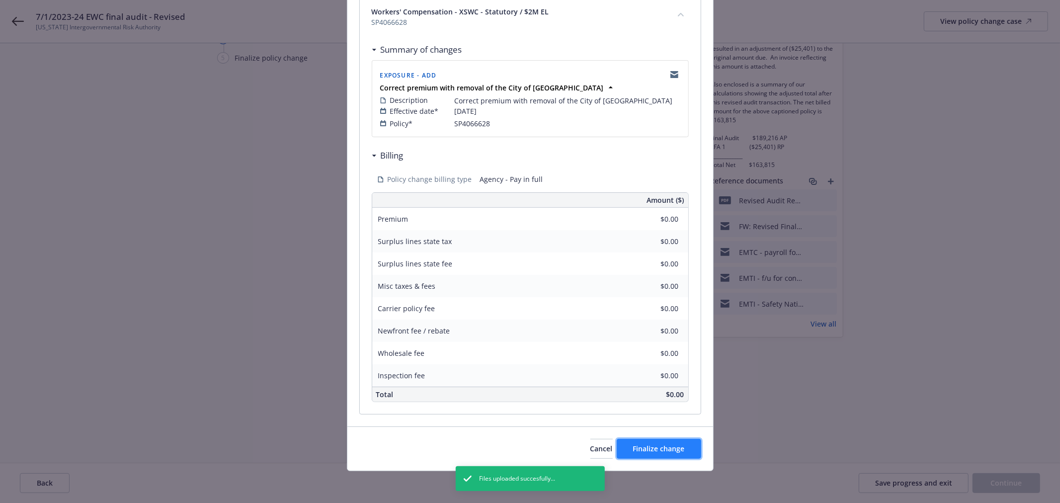
click at [668, 449] on span "Finalize change" at bounding box center [659, 448] width 52 height 9
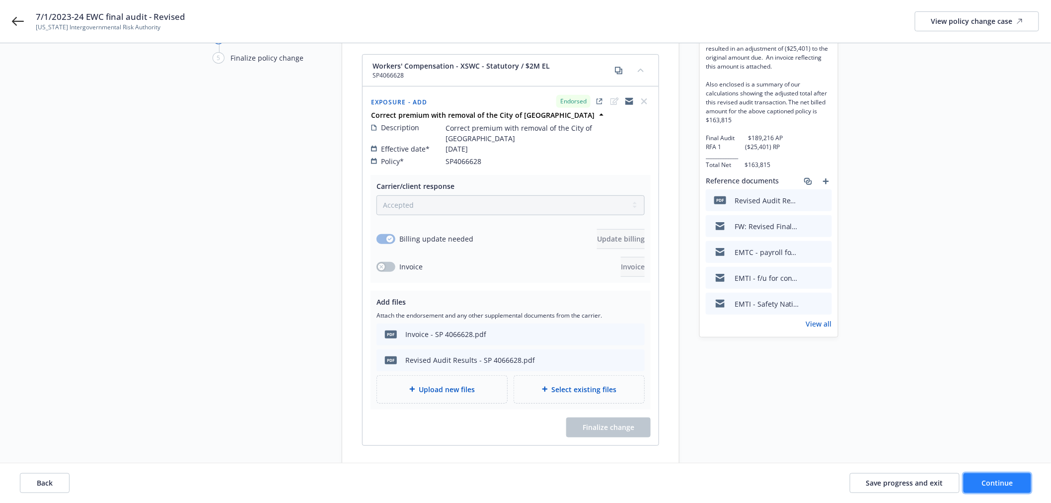
click at [1002, 483] on span "Continue" at bounding box center [997, 482] width 31 height 9
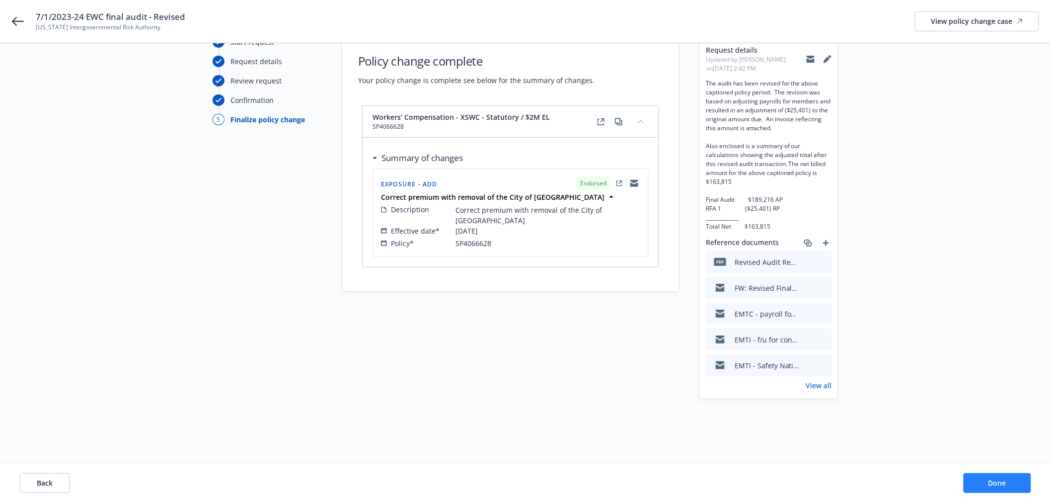
scroll to position [56, 0]
click at [1002, 483] on span "Done" at bounding box center [998, 482] width 18 height 9
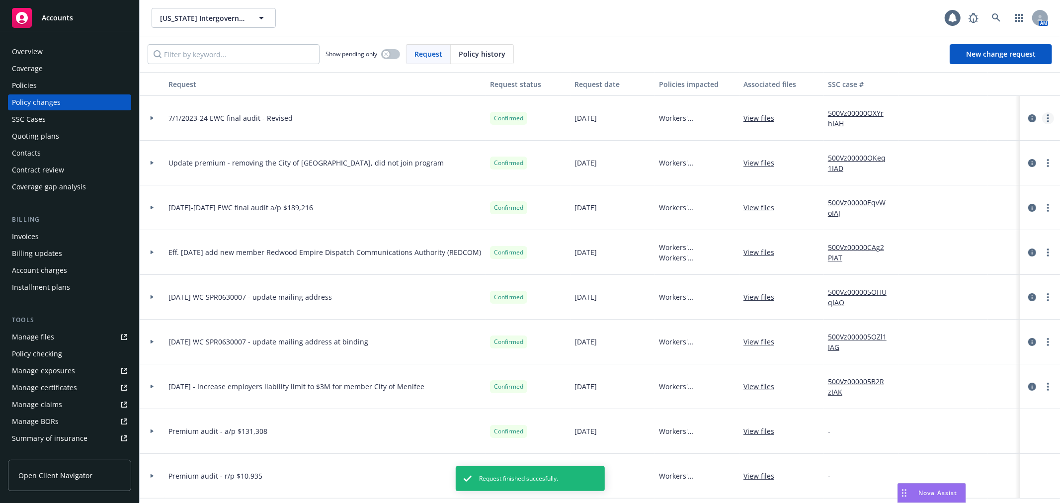
click at [1042, 119] on link "more" at bounding box center [1048, 118] width 12 height 12
click at [1012, 155] on link "Edit request summary" at bounding box center [960, 159] width 170 height 20
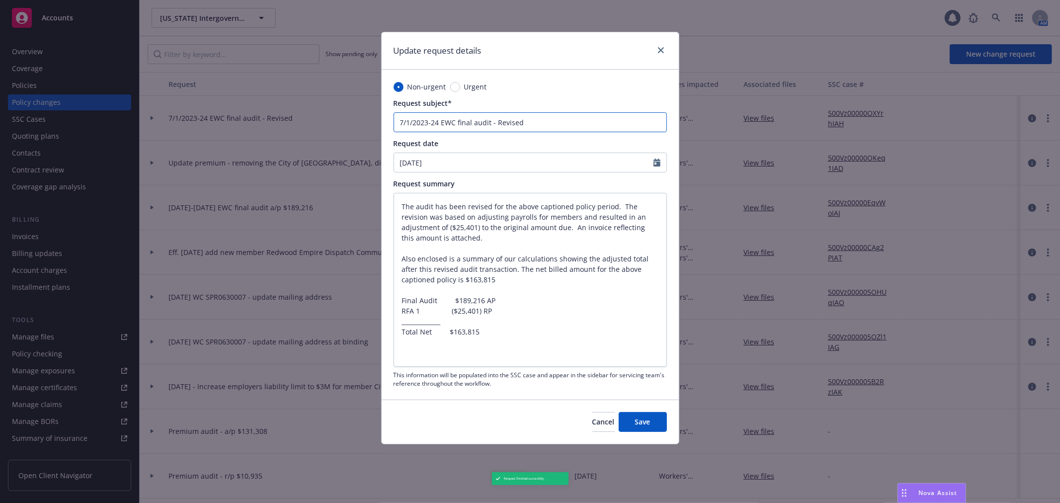
click at [590, 125] on input "7/1/2023-24 EWC final audit - Revised" at bounding box center [530, 122] width 273 height 20
type textarea "x"
type input "7/1/2023-24 EWC final audit - Revised"
type textarea "x"
type input "7/1/2023-24 EWC final audit - Revised a"
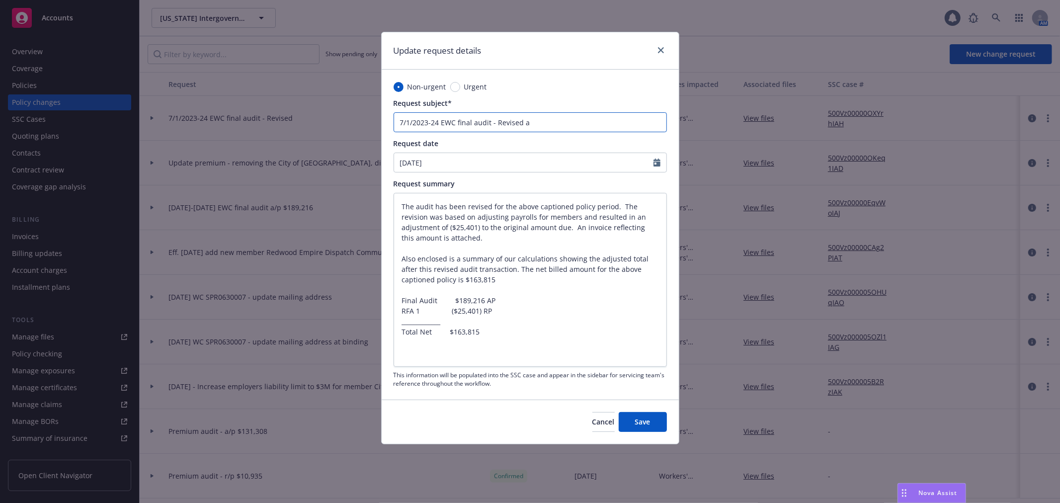
type textarea "x"
type input "7/1/2023-24 EWC final audit - Revised a/"
type textarea "x"
type input "7/1/2023-24 EWC final audit - Revised a/p"
type textarea "x"
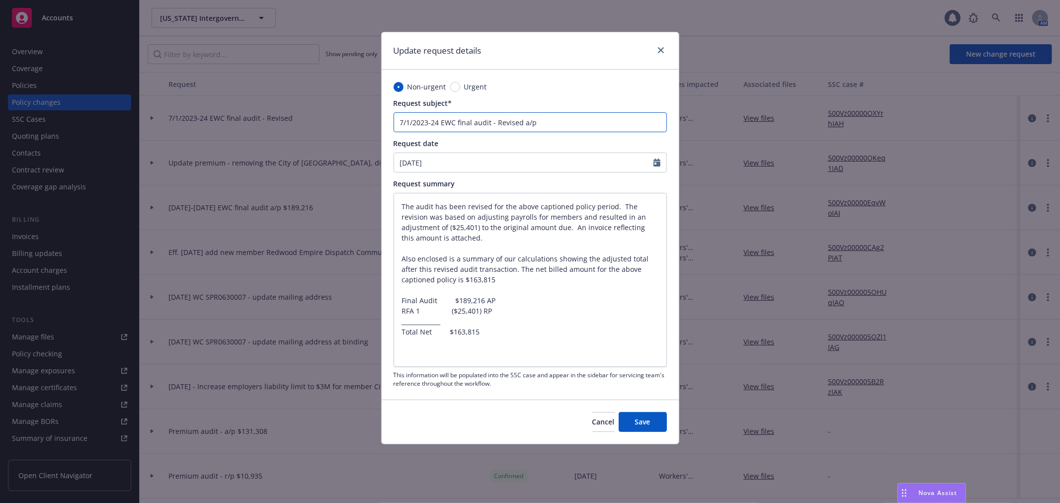
type input "7/1/2023-24 EWC final audit - Revised a/p"
paste input "support+97d0657d-42af-43c9-9f6a-375eef52bfcd@newfront.com"
type textarea "x"
type input "7/1/2023-24 EWC final audit - Revised a/p support+97d0657d-42af-43c9-9f6a-375ee…"
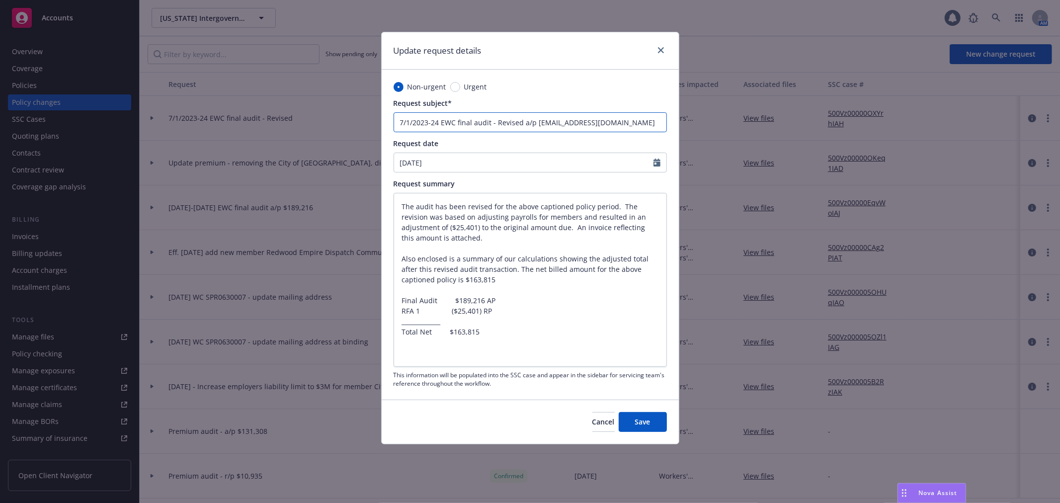
type textarea "x"
type input "7/1/2023-24 EWC final audit - Revised a/p"
type textarea "x"
type input "7/1/2023-24 EWC final audit - Revised a/p $"
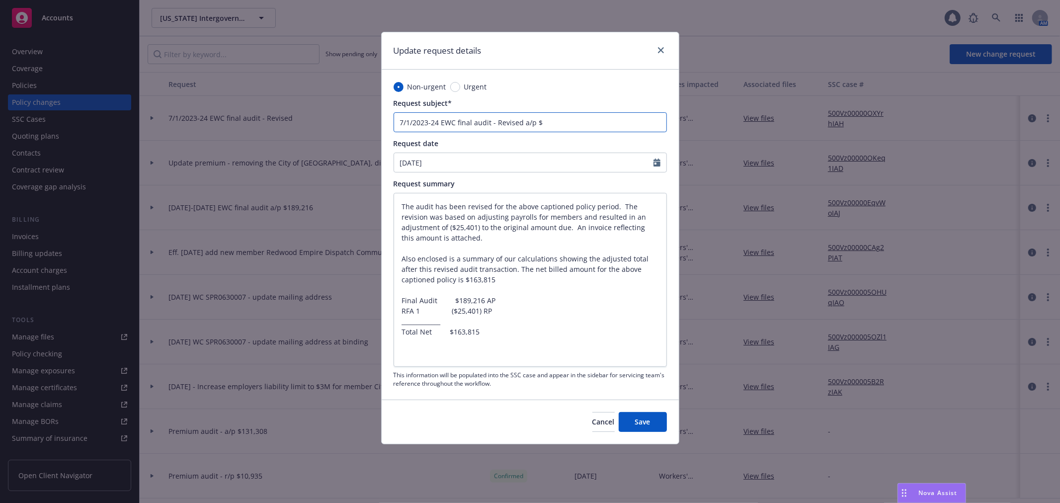
type textarea "x"
type input "7/1/2023-24 EWC final audit - Revised a/p $16"
type textarea "x"
type input "7/1/2023-24 EWC final audit - Revised a/p $163"
type textarea "x"
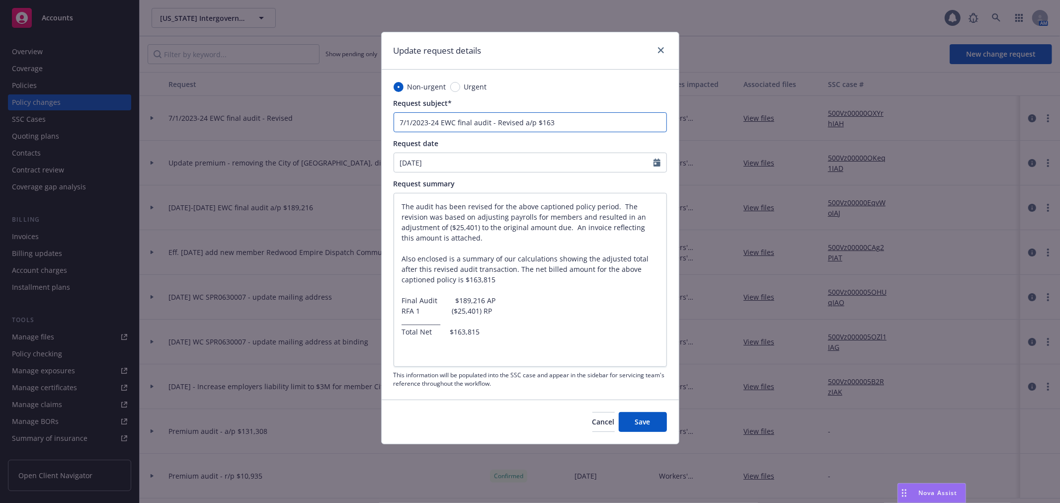
type input "7/1/2023-24 EWC final audit - Revised a/p $163,"
type textarea "x"
type input "7/1/2023-24 EWC final audit - Revised a/p $163,8"
type textarea "x"
type input "7/1/2023-24 EWC final audit - Revised a/p $163,81"
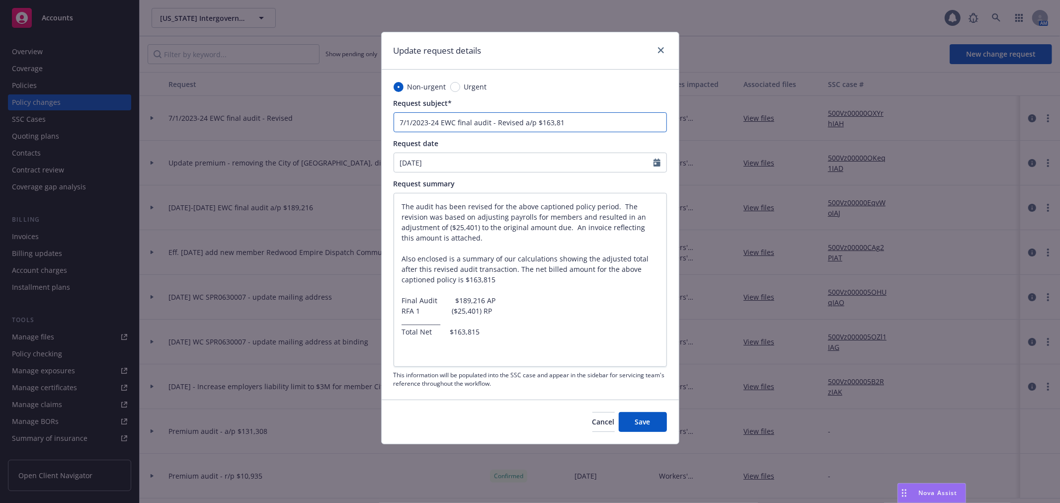
type textarea "x"
type input "7/1/2023-24 EWC final audit - Revised a/p $163,815"
click at [638, 416] on button "Save" at bounding box center [643, 422] width 48 height 20
type textarea "x"
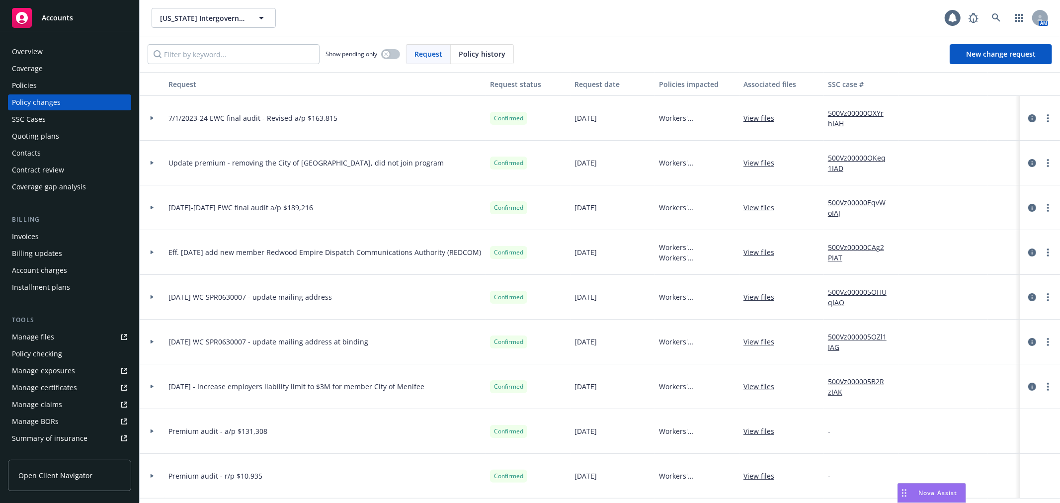
click at [156, 210] on div at bounding box center [152, 207] width 25 height 45
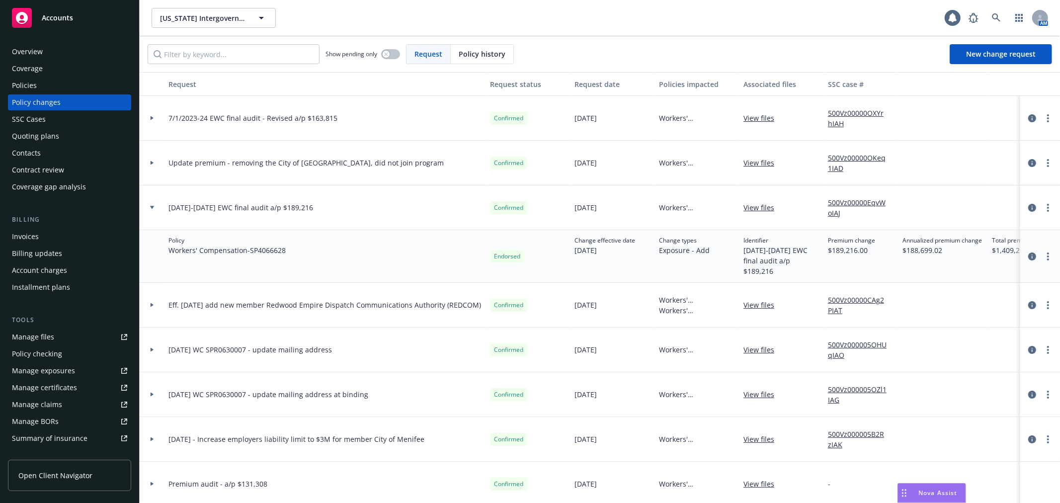
click at [152, 117] on icon at bounding box center [152, 118] width 3 height 4
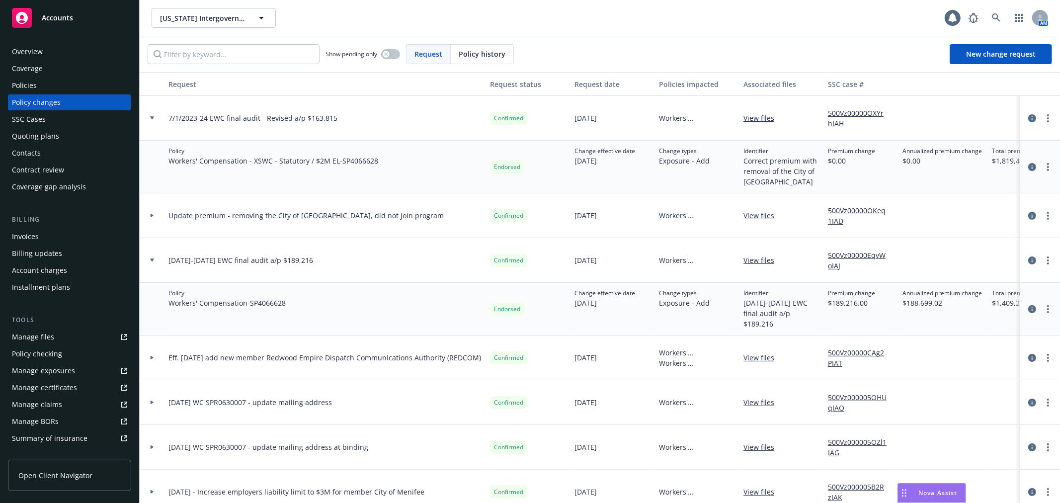
click at [67, 232] on div "Invoices" at bounding box center [69, 237] width 115 height 16
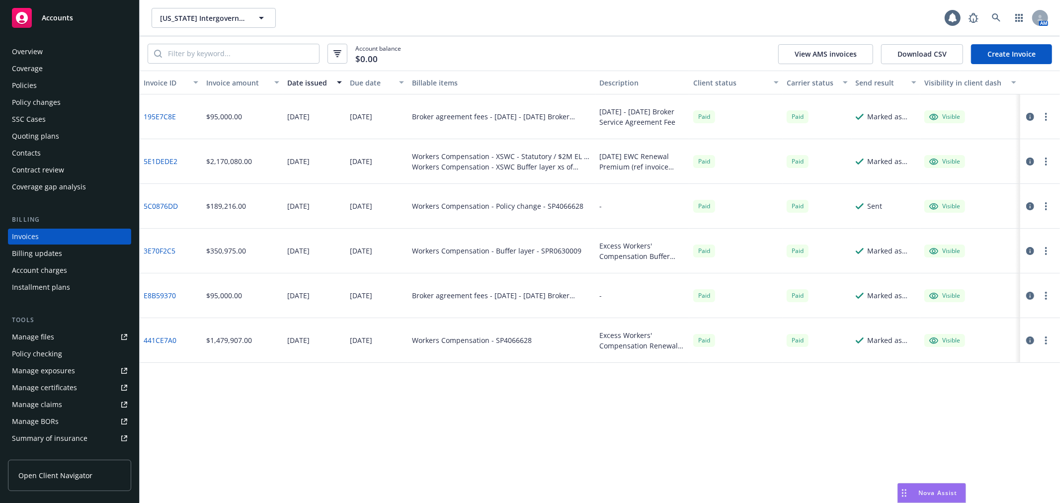
click at [75, 102] on div "Policy changes" at bounding box center [69, 102] width 115 height 16
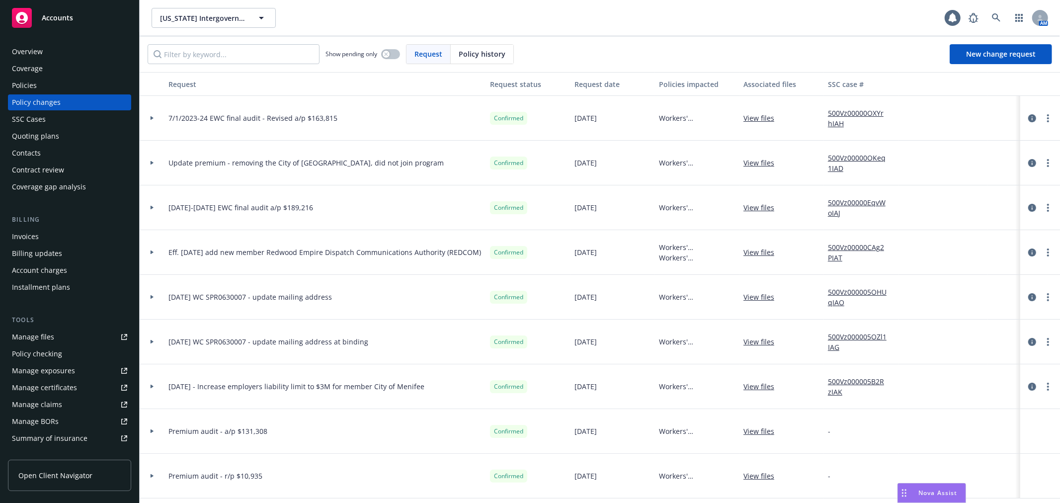
click at [149, 206] on div at bounding box center [152, 207] width 17 height 3
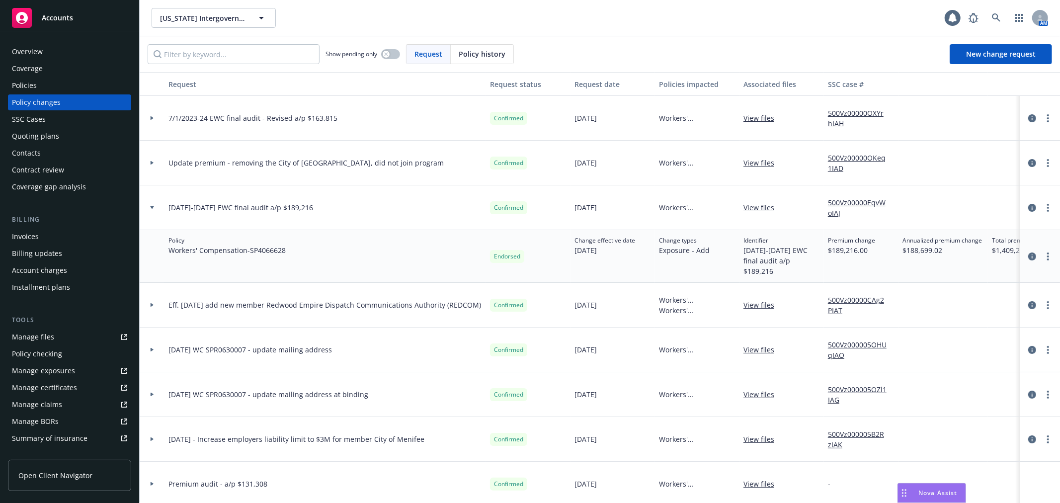
click at [80, 234] on div "Invoices" at bounding box center [69, 237] width 115 height 16
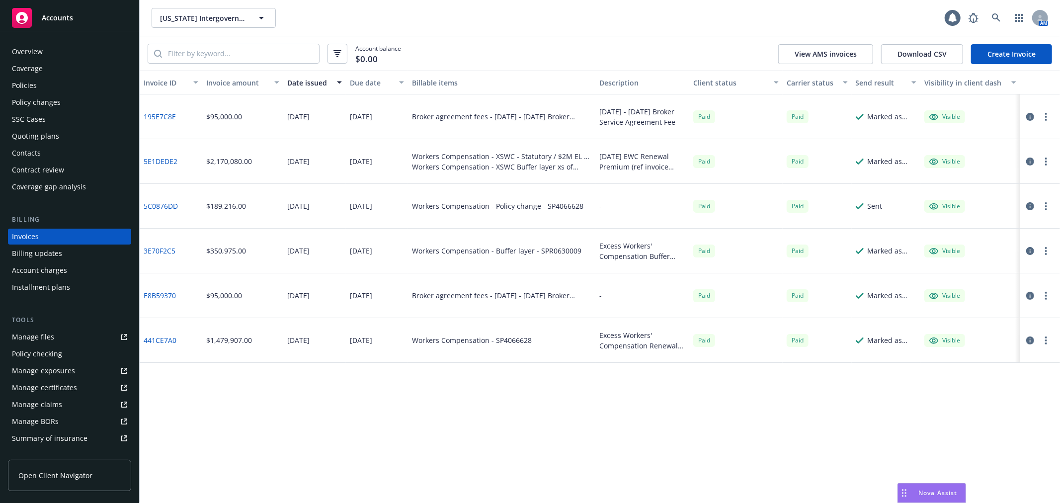
click at [81, 105] on div "Policy changes" at bounding box center [69, 102] width 115 height 16
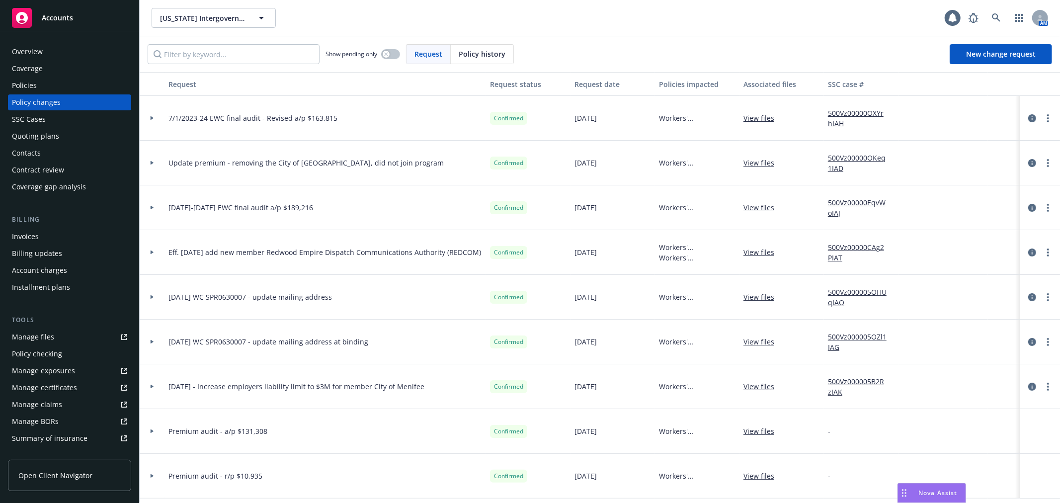
click at [149, 117] on div at bounding box center [152, 117] width 17 height 3
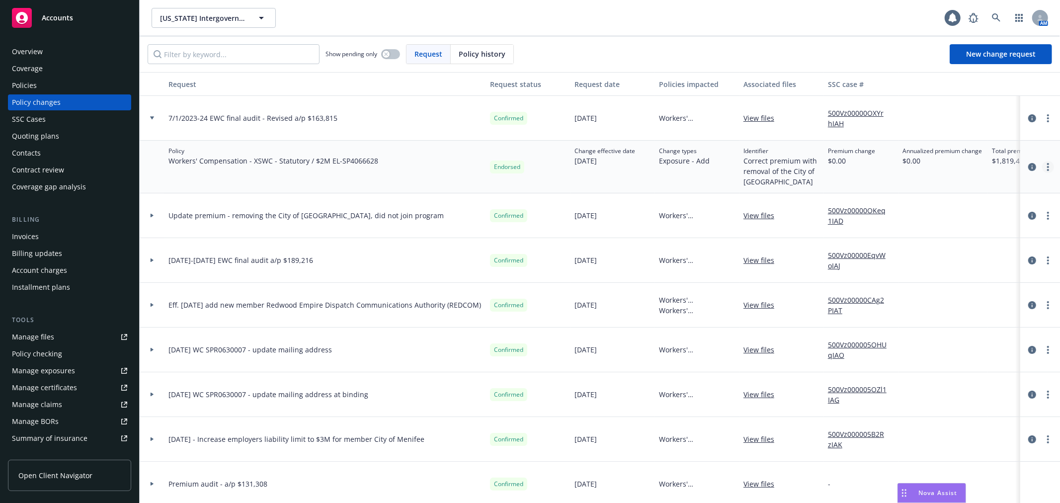
click at [1047, 166] on circle "more" at bounding box center [1048, 167] width 2 height 2
click at [999, 249] on link "Edit billing info" at bounding box center [960, 247] width 170 height 20
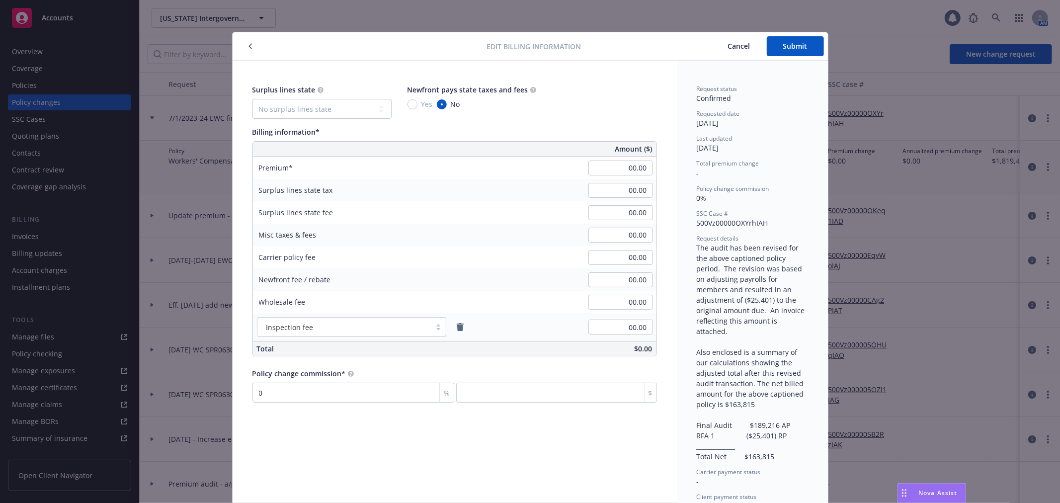
scroll to position [30, 0]
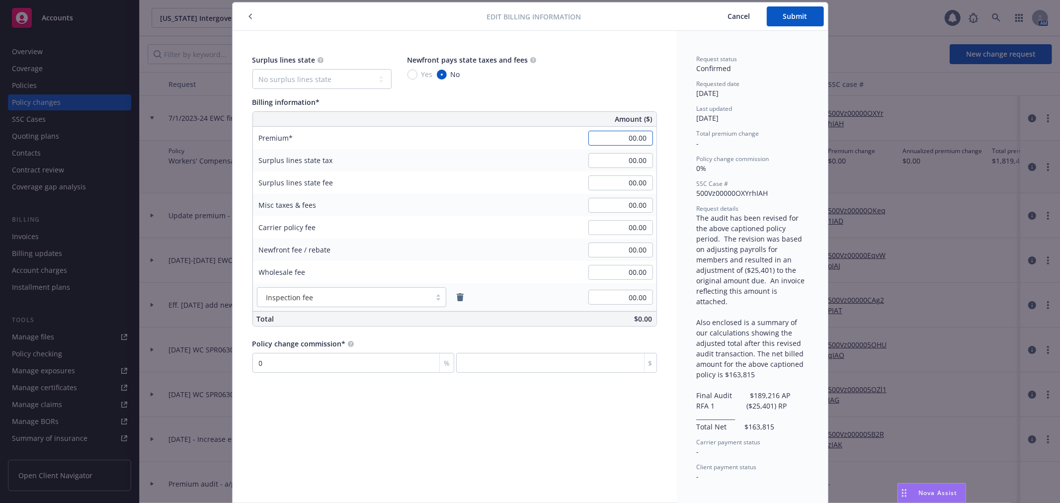
click at [635, 133] on input "00.00" at bounding box center [620, 138] width 65 height 15
type input "-25,401.00"
type input "0"
click at [801, 17] on span "Submit" at bounding box center [795, 15] width 24 height 9
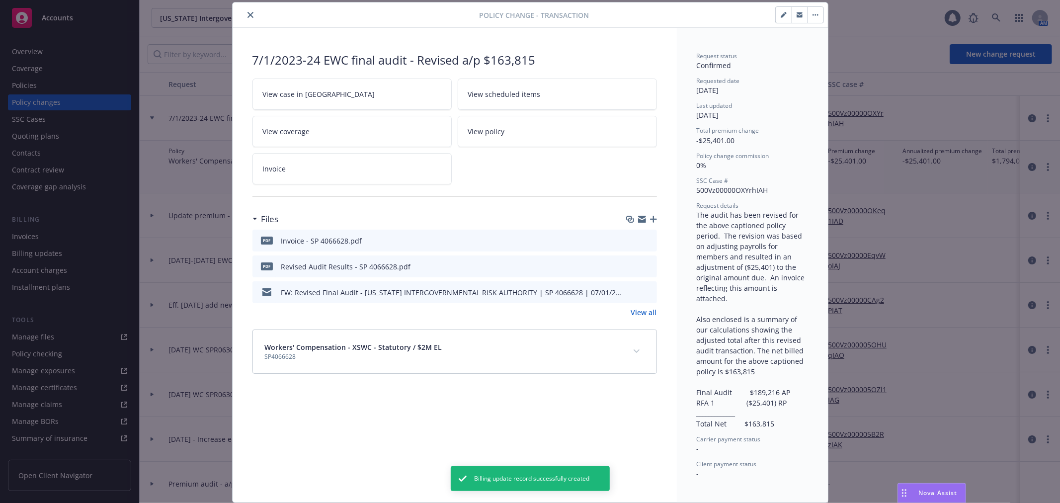
click at [440, 64] on div "7/1/2023-24 EWC final audit - Revised a/p $163,815" at bounding box center [454, 60] width 404 height 17
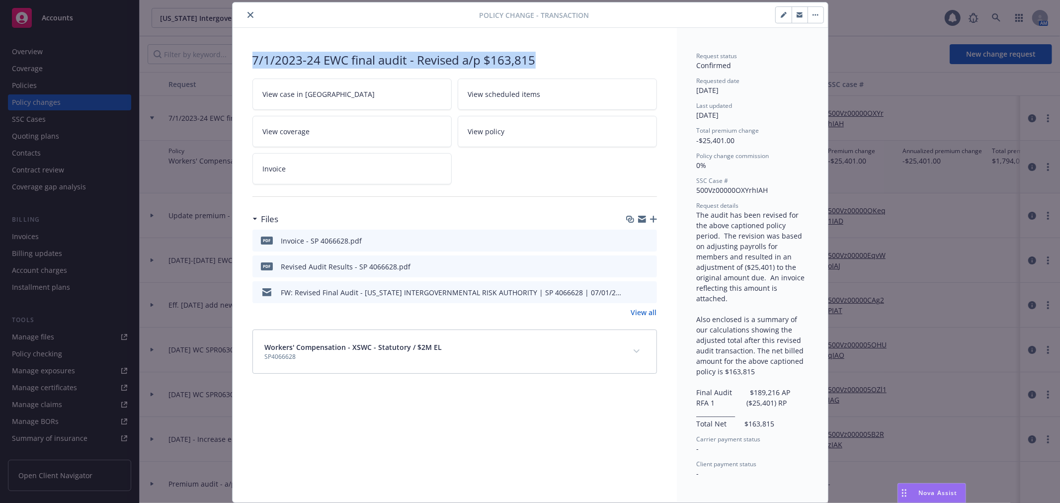
click at [440, 64] on div "7/1/2023-24 EWC final audit - Revised a/p $163,815" at bounding box center [454, 60] width 404 height 17
copy div "7/1/2023-24 EWC final audit - Revised a/p $163,815"
drag, startPoint x: 249, startPoint y: 16, endPoint x: 241, endPoint y: 26, distance: 12.8
click at [247, 16] on icon "close" at bounding box center [250, 15] width 6 height 6
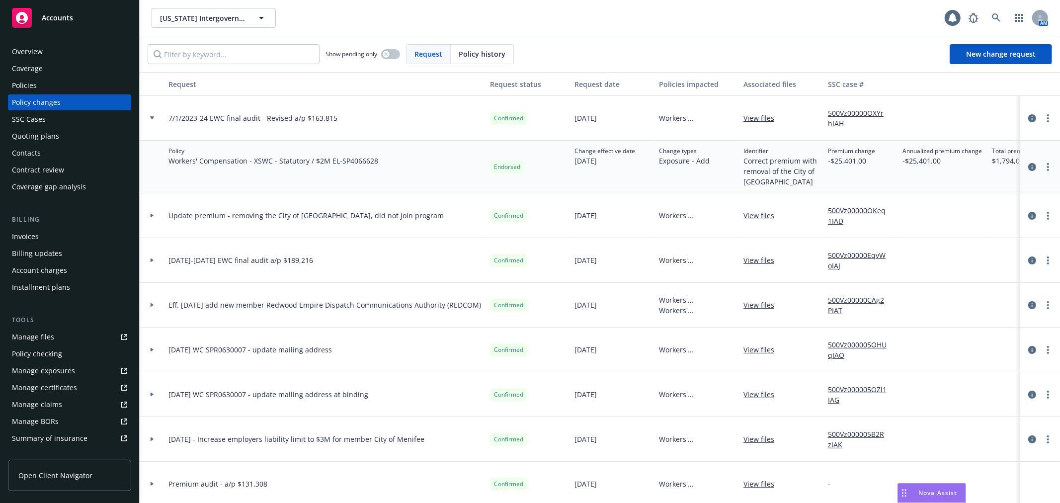
click at [65, 241] on div "Invoices" at bounding box center [69, 237] width 115 height 16
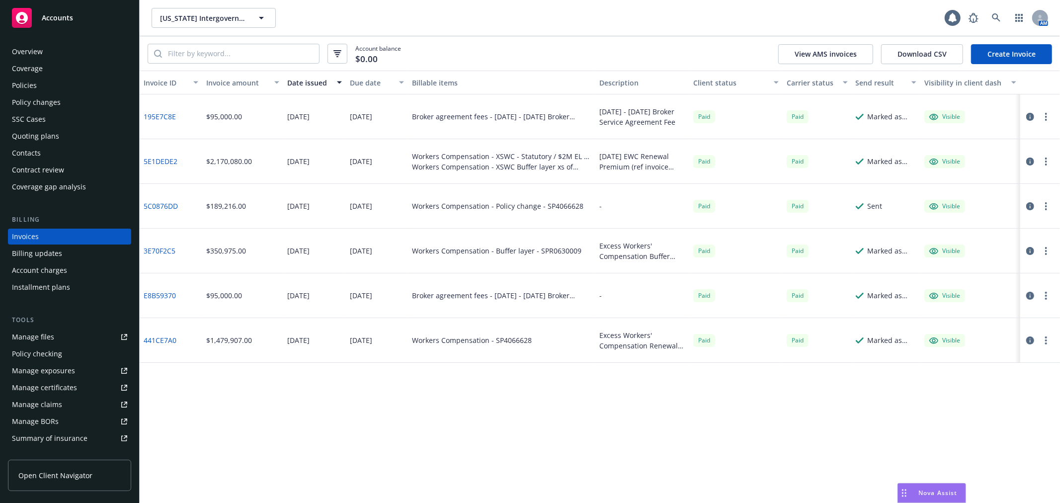
click at [1004, 61] on link "Create Invoice" at bounding box center [1011, 54] width 81 height 20
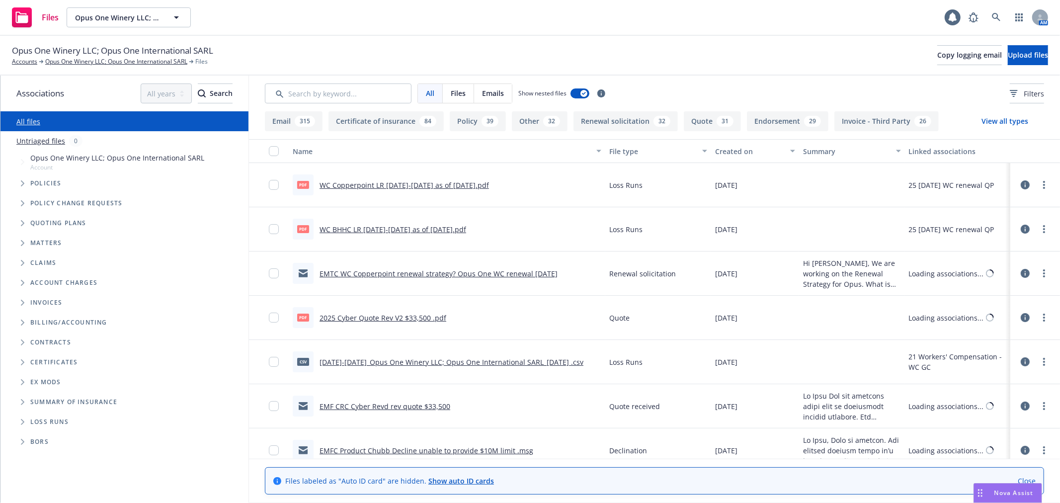
click at [22, 361] on icon "Folder Tree Example" at bounding box center [22, 362] width 3 height 6
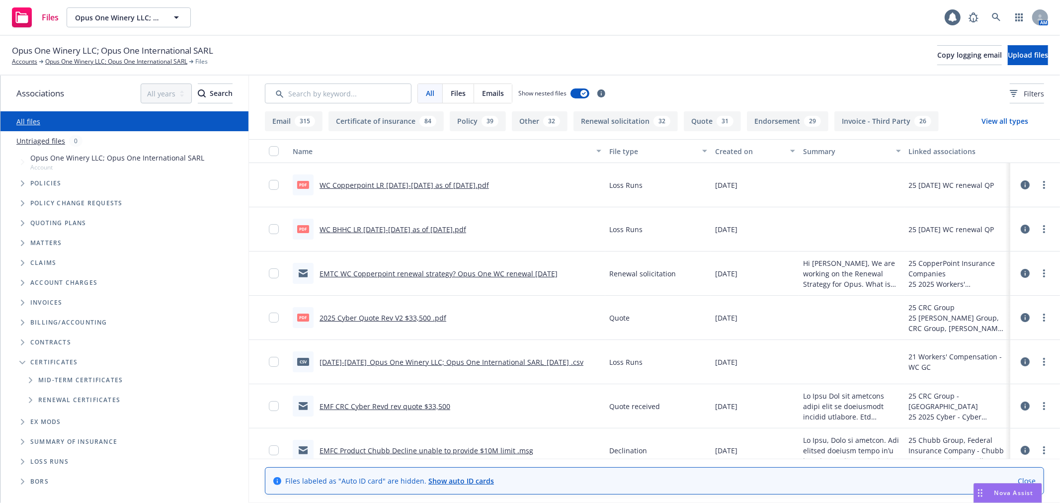
click at [29, 377] on icon "Folder Tree Example" at bounding box center [31, 380] width 4 height 6
click at [67, 440] on link "Mid-Term COIs" at bounding box center [63, 439] width 50 height 10
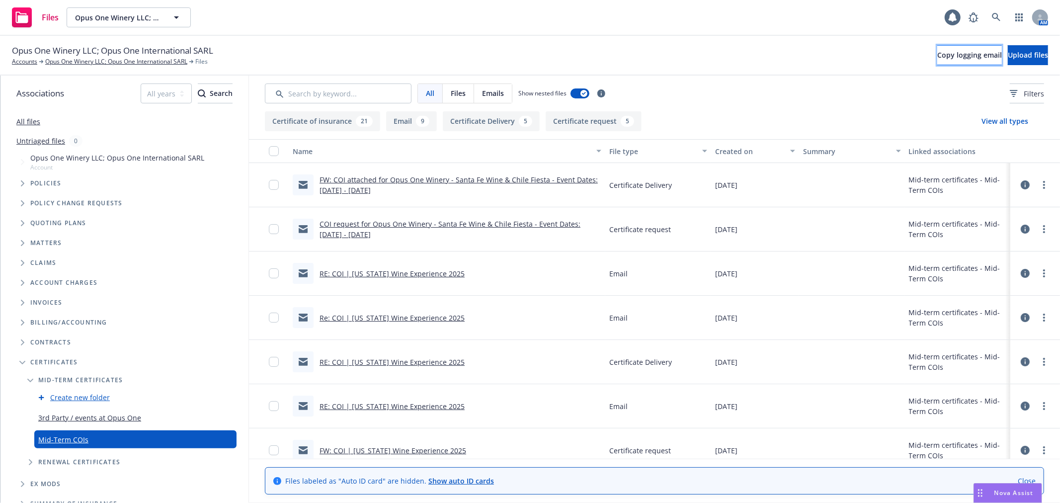
click at [937, 57] on span "Copy logging email" at bounding box center [969, 54] width 65 height 9
click at [998, 19] on icon at bounding box center [996, 17] width 8 height 8
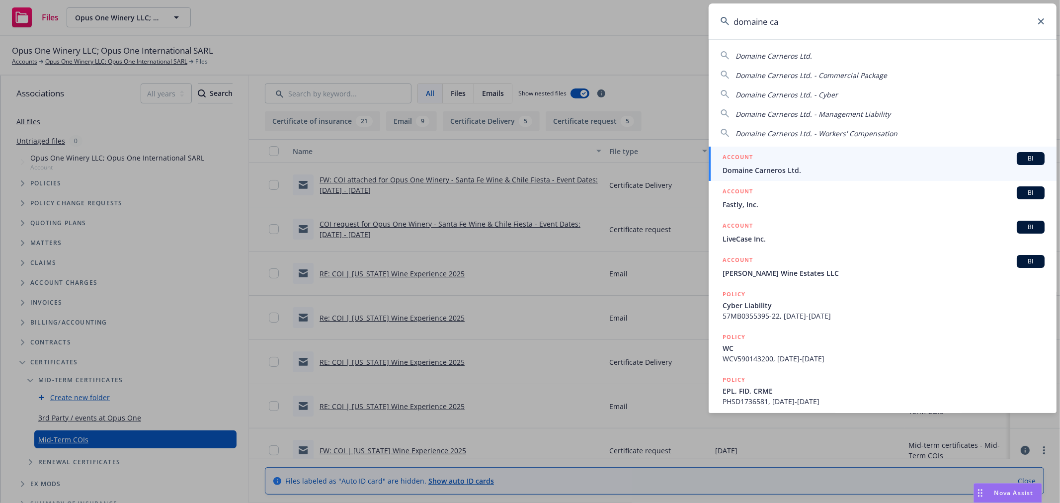
type input "domaine ca"
click at [763, 156] on div "ACCOUNT BI" at bounding box center [883, 158] width 322 height 13
